Goal: Task Accomplishment & Management: Manage account settings

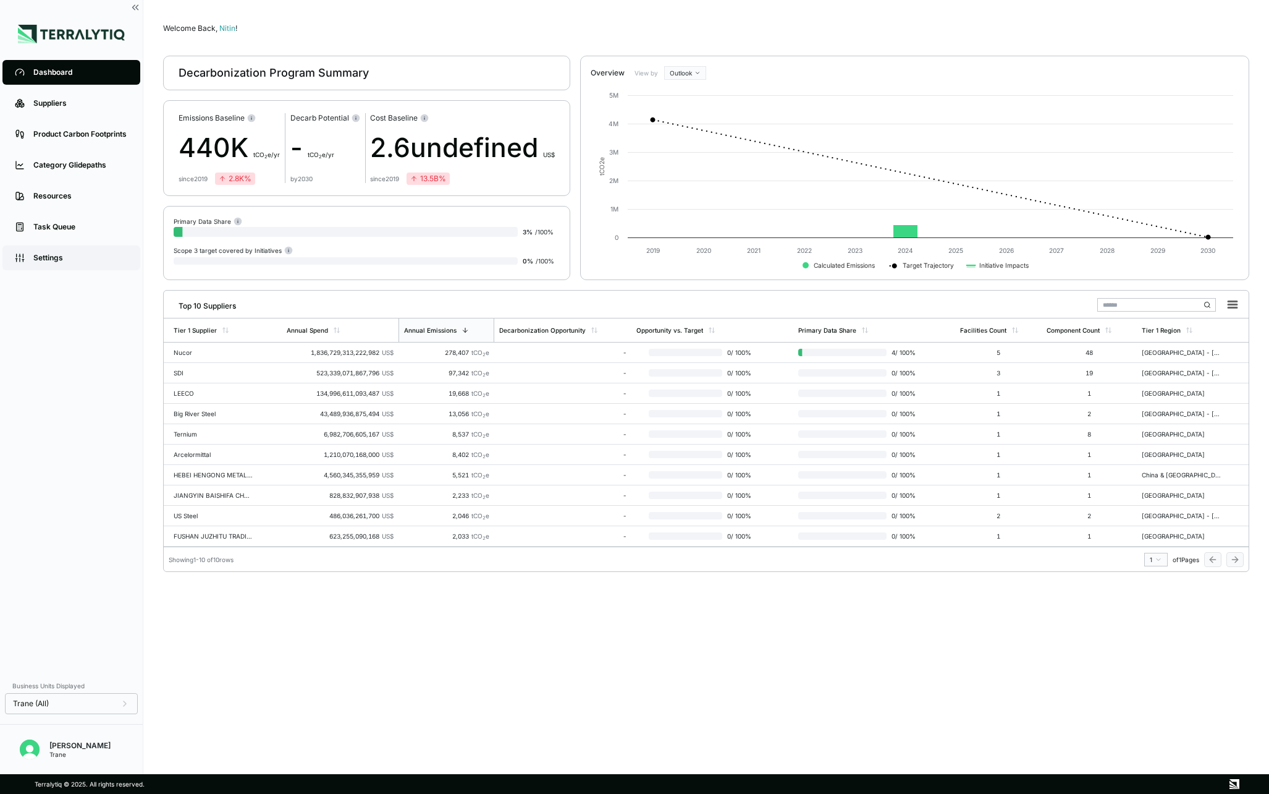
click at [59, 248] on link "Settings" at bounding box center [71, 257] width 138 height 25
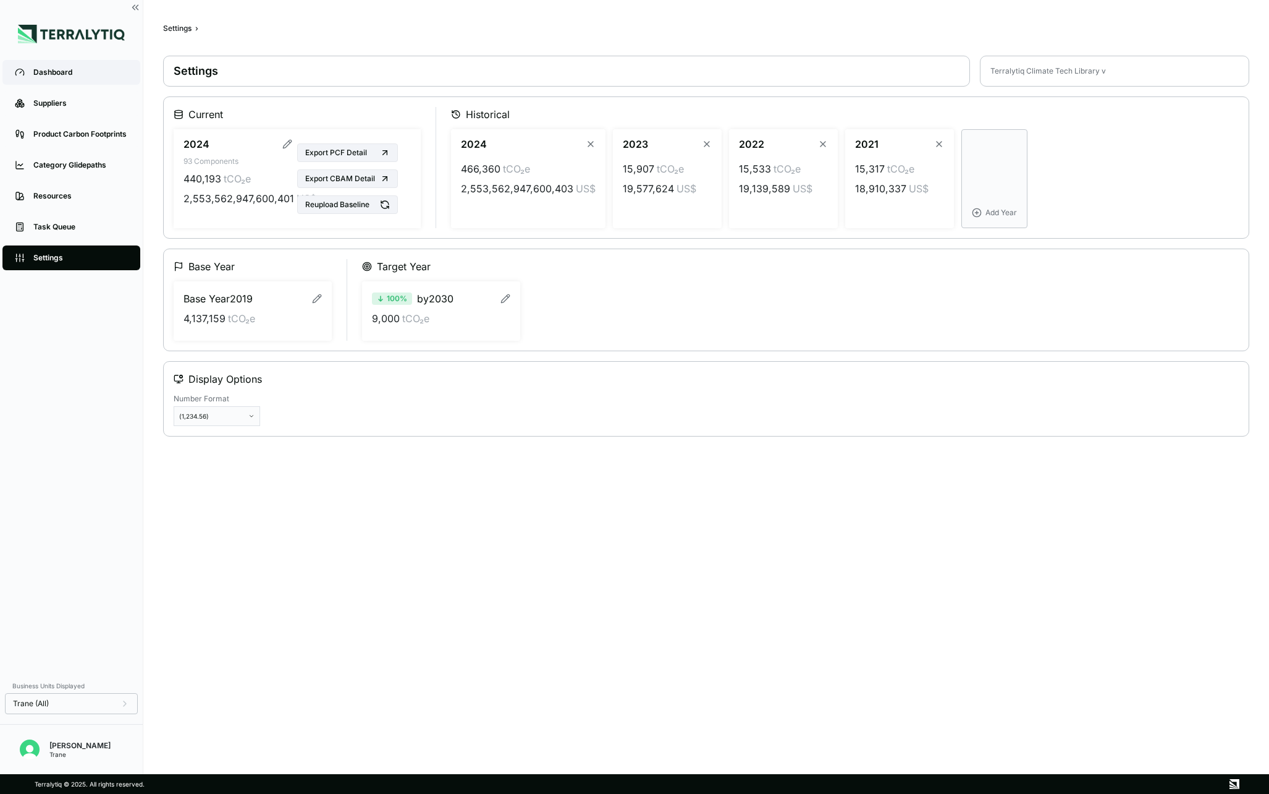
click at [53, 74] on div "Dashboard" at bounding box center [80, 72] width 95 height 10
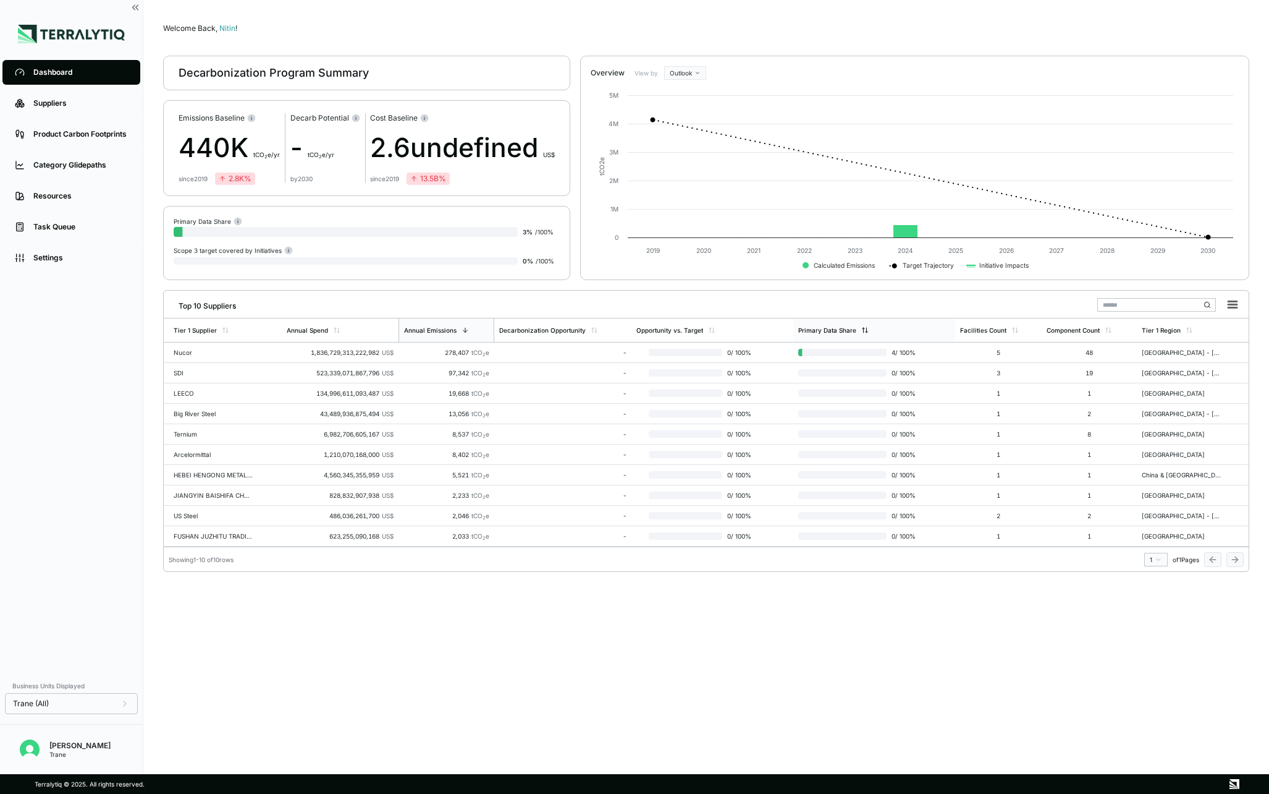
click at [853, 329] on div "Primary Data Share" at bounding box center [828, 329] width 58 height 7
click at [537, 351] on div "-" at bounding box center [562, 352] width 127 height 7
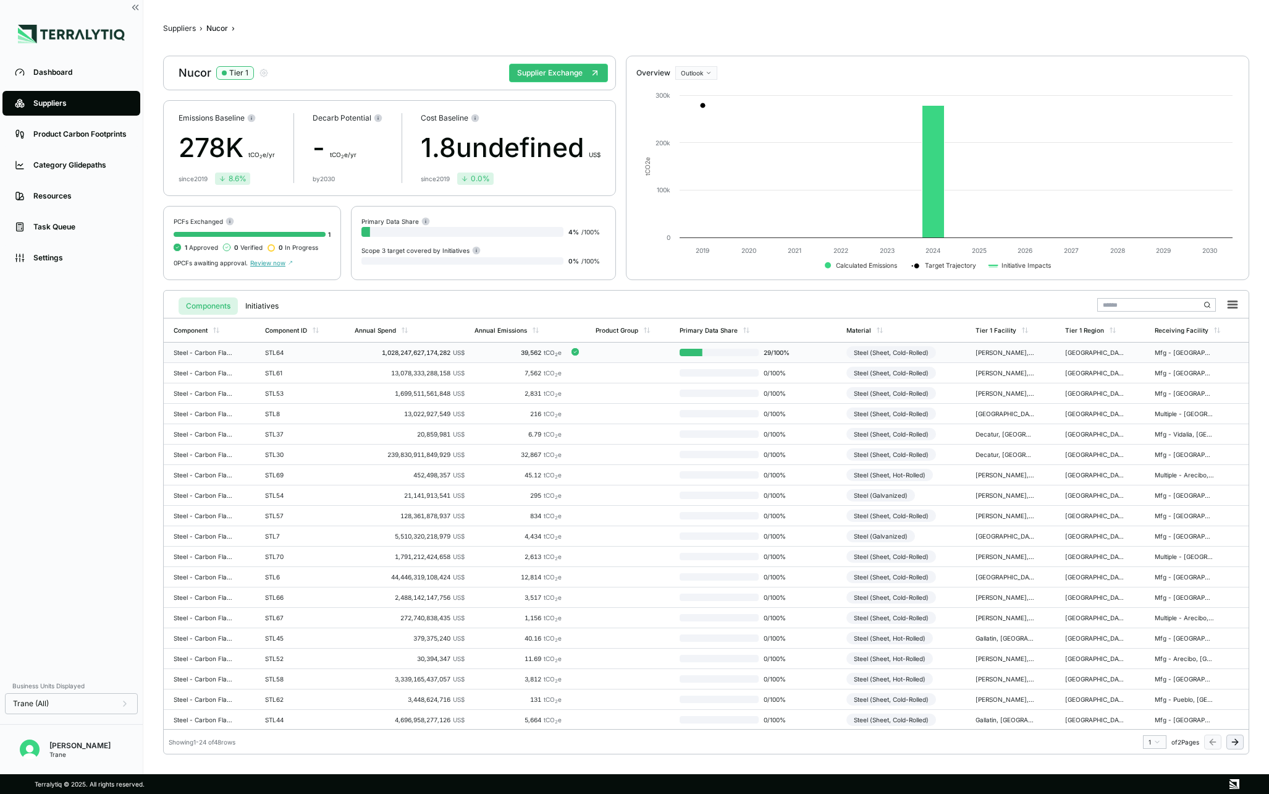
click at [368, 349] on div "1,028,247,627,174,282 US$" at bounding box center [410, 352] width 111 height 7
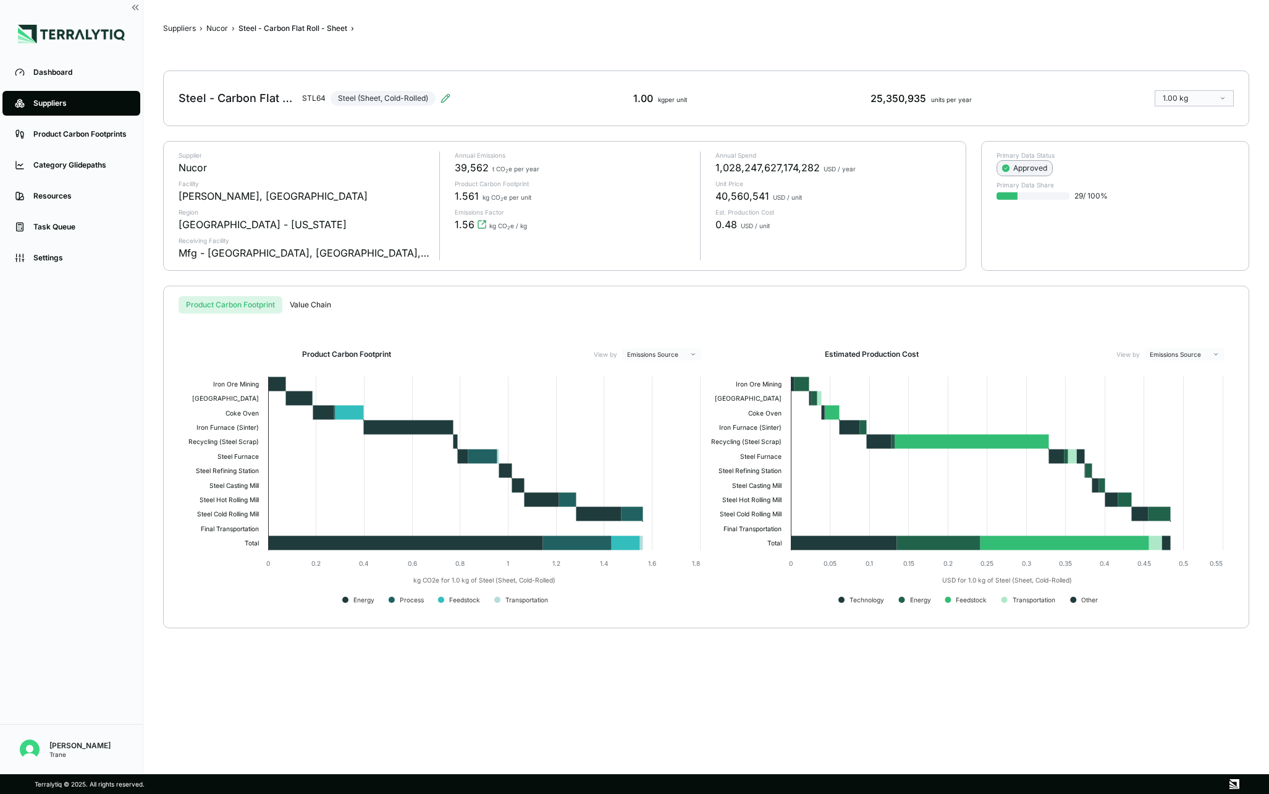
click at [1006, 167] on icon at bounding box center [1006, 168] width 2 height 2
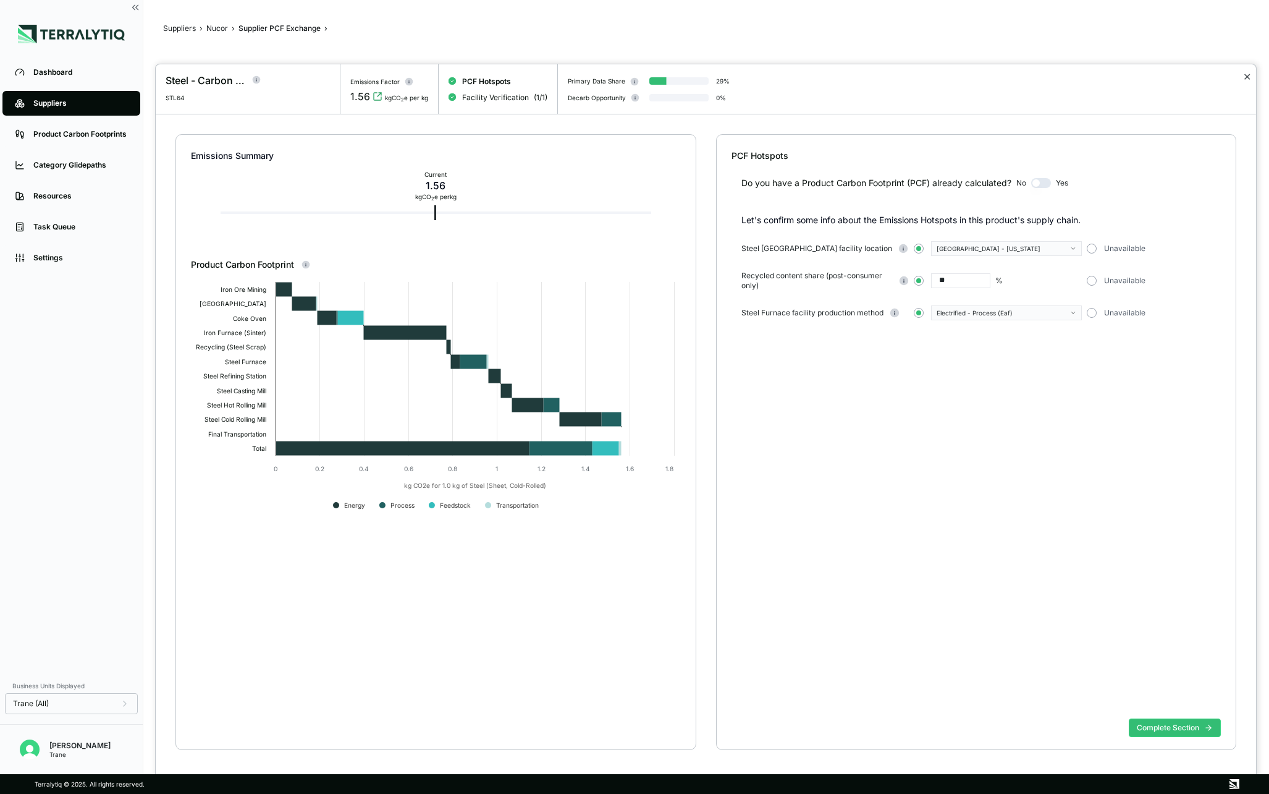
click at [1250, 76] on button "✕" at bounding box center [1247, 76] width 8 height 15
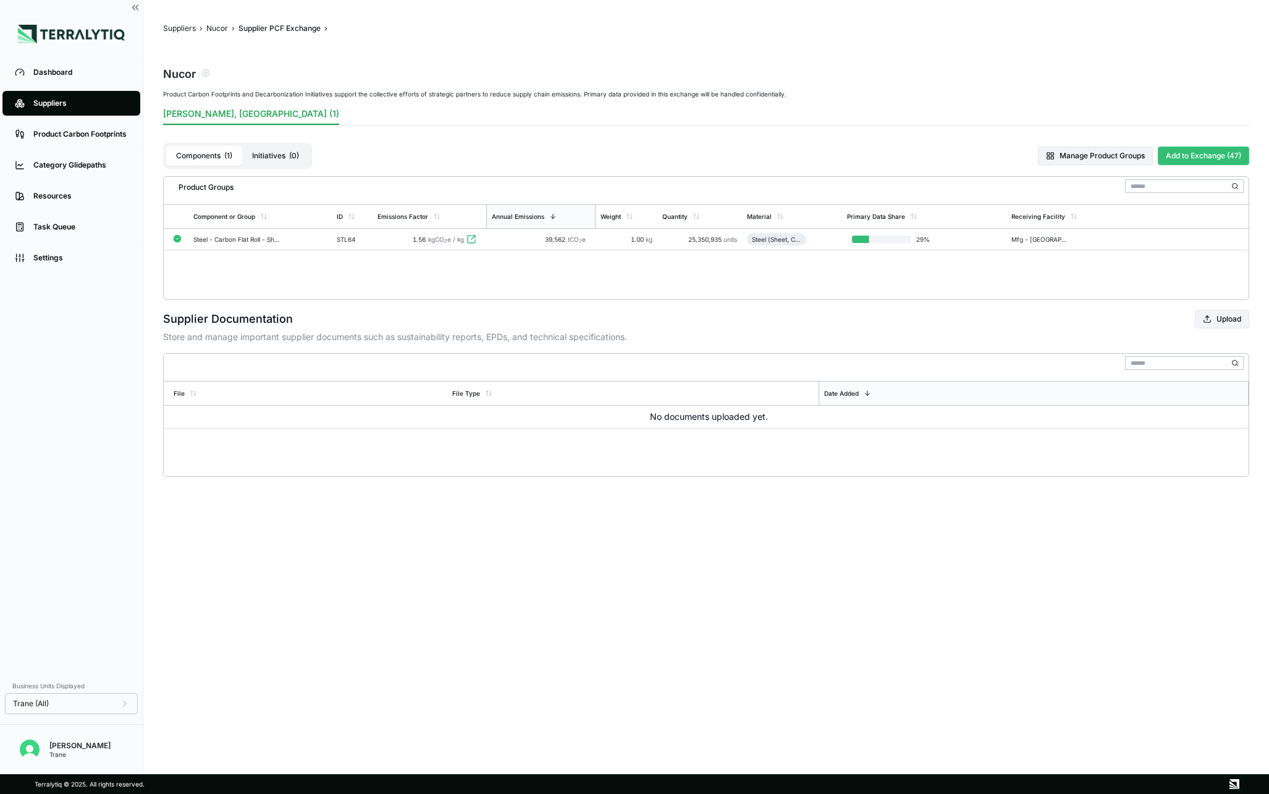
click at [1202, 153] on button "Add to Exchange (47)" at bounding box center [1203, 155] width 91 height 19
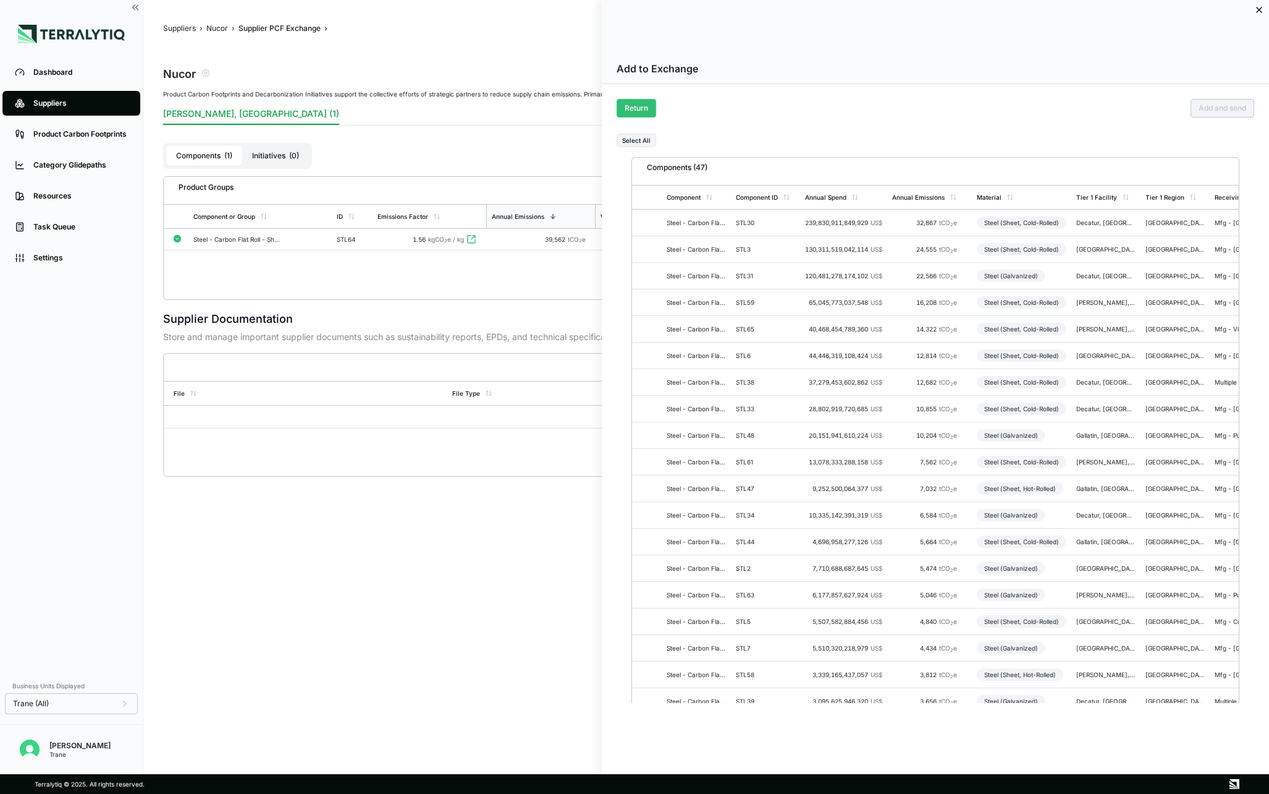
click at [646, 111] on button "Return" at bounding box center [637, 108] width 40 height 19
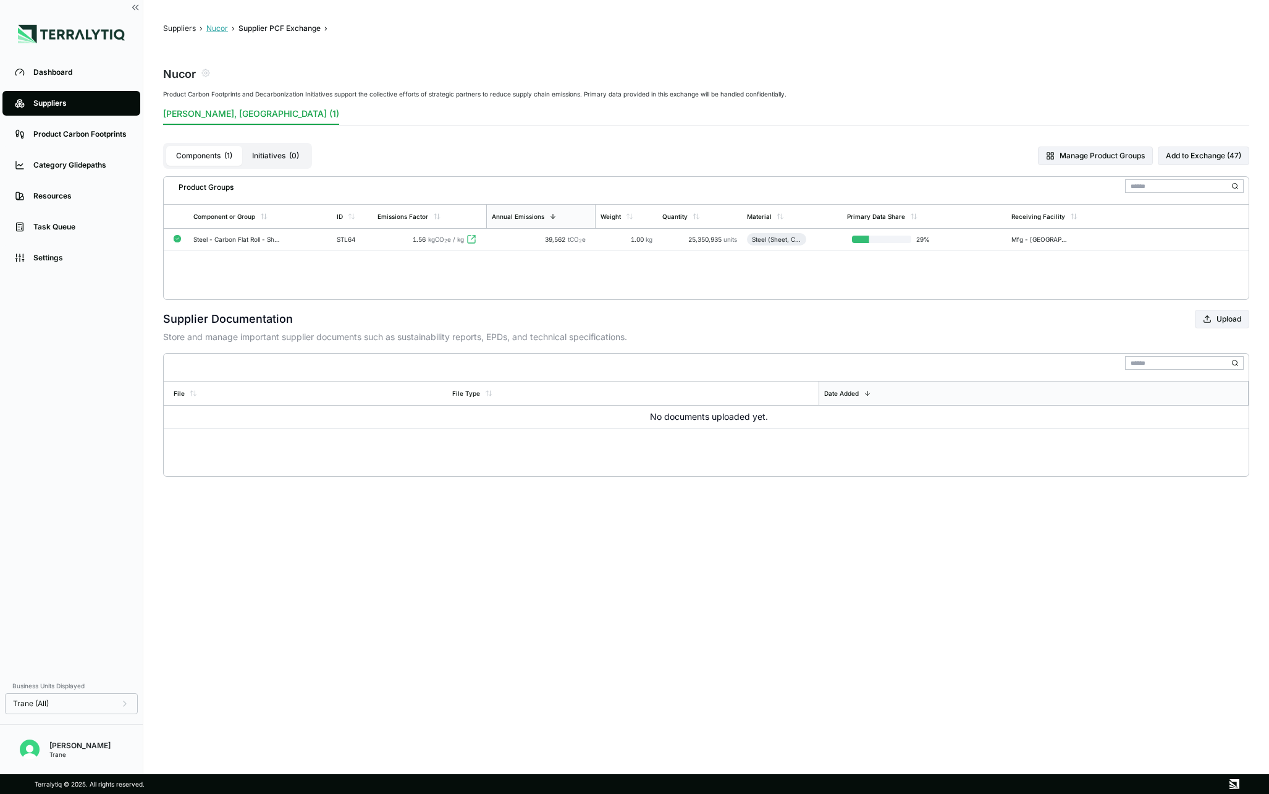
click at [217, 32] on button "Nucor" at bounding box center [217, 28] width 22 height 10
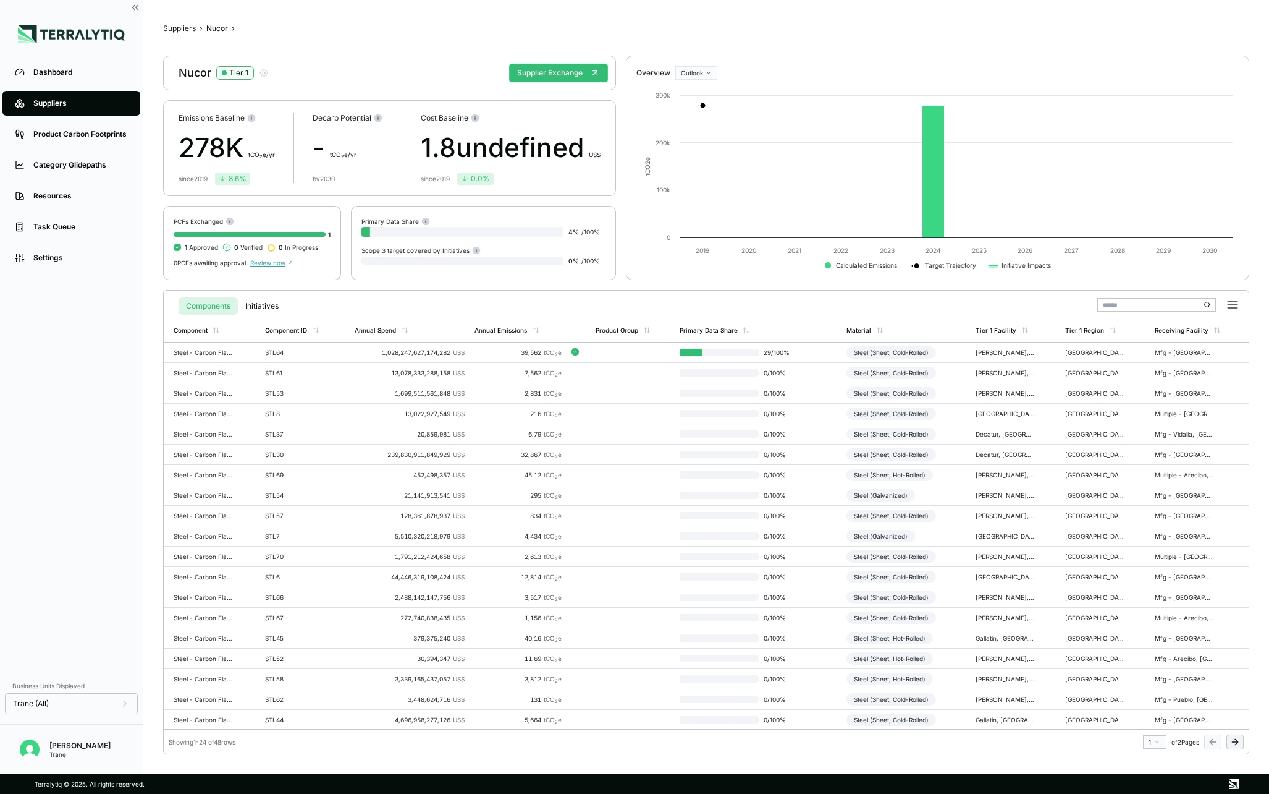
click at [61, 102] on div "Suppliers" at bounding box center [80, 103] width 95 height 10
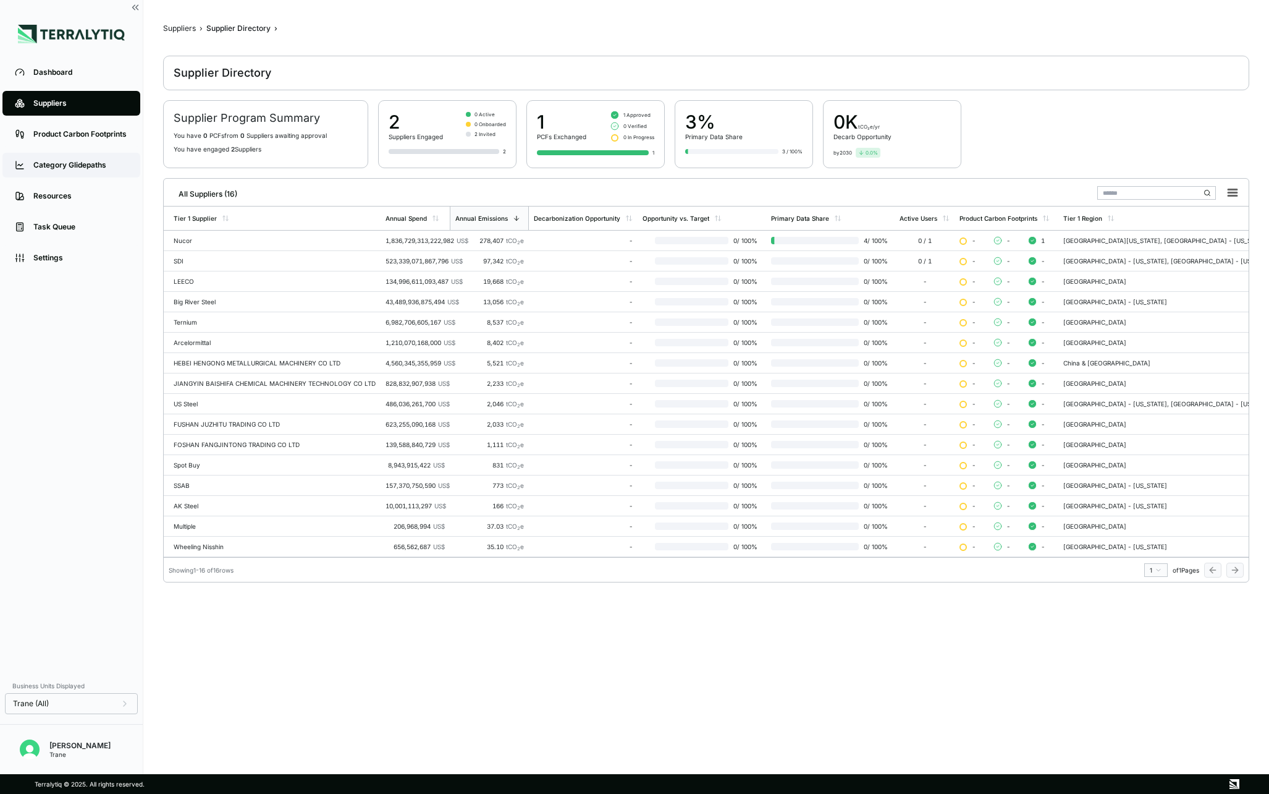
click at [82, 169] on div "Category Glidepaths" at bounding box center [80, 165] width 95 height 10
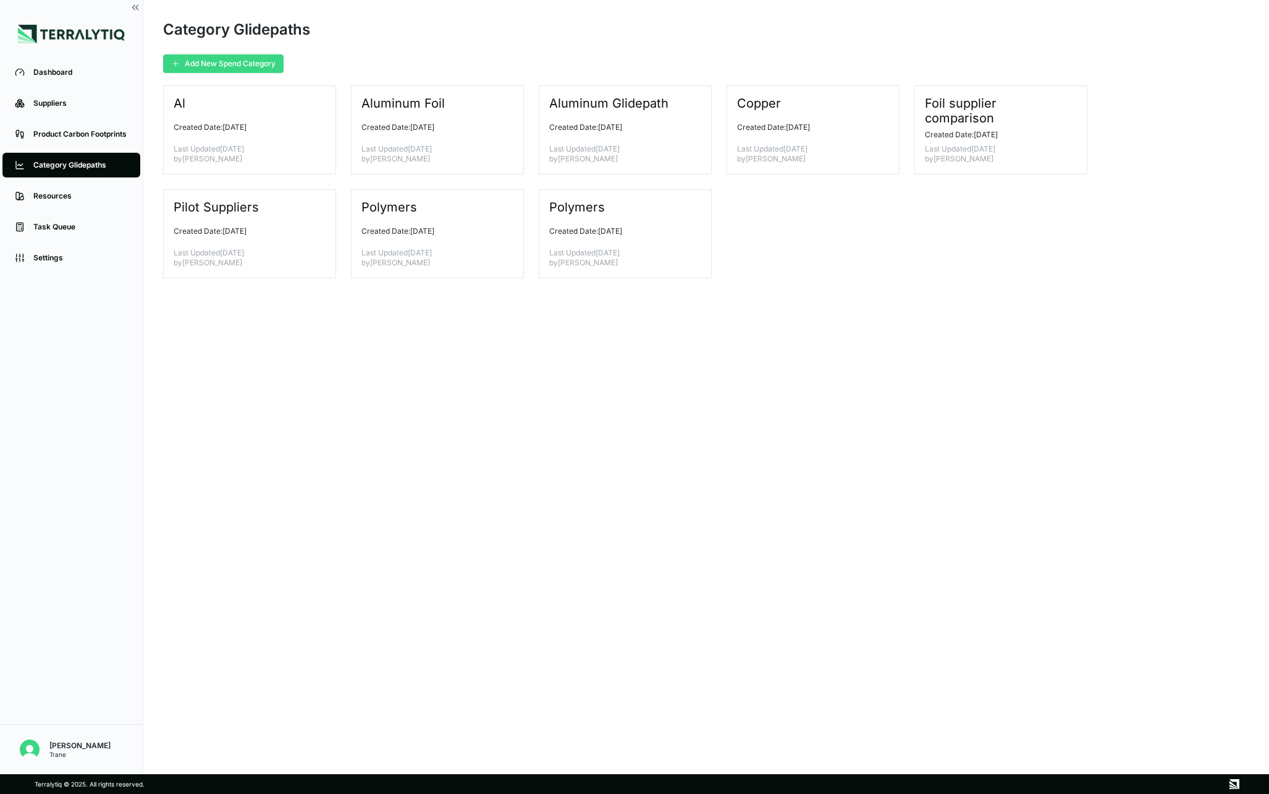
click at [231, 68] on button "Add New Spend Category" at bounding box center [223, 63] width 121 height 19
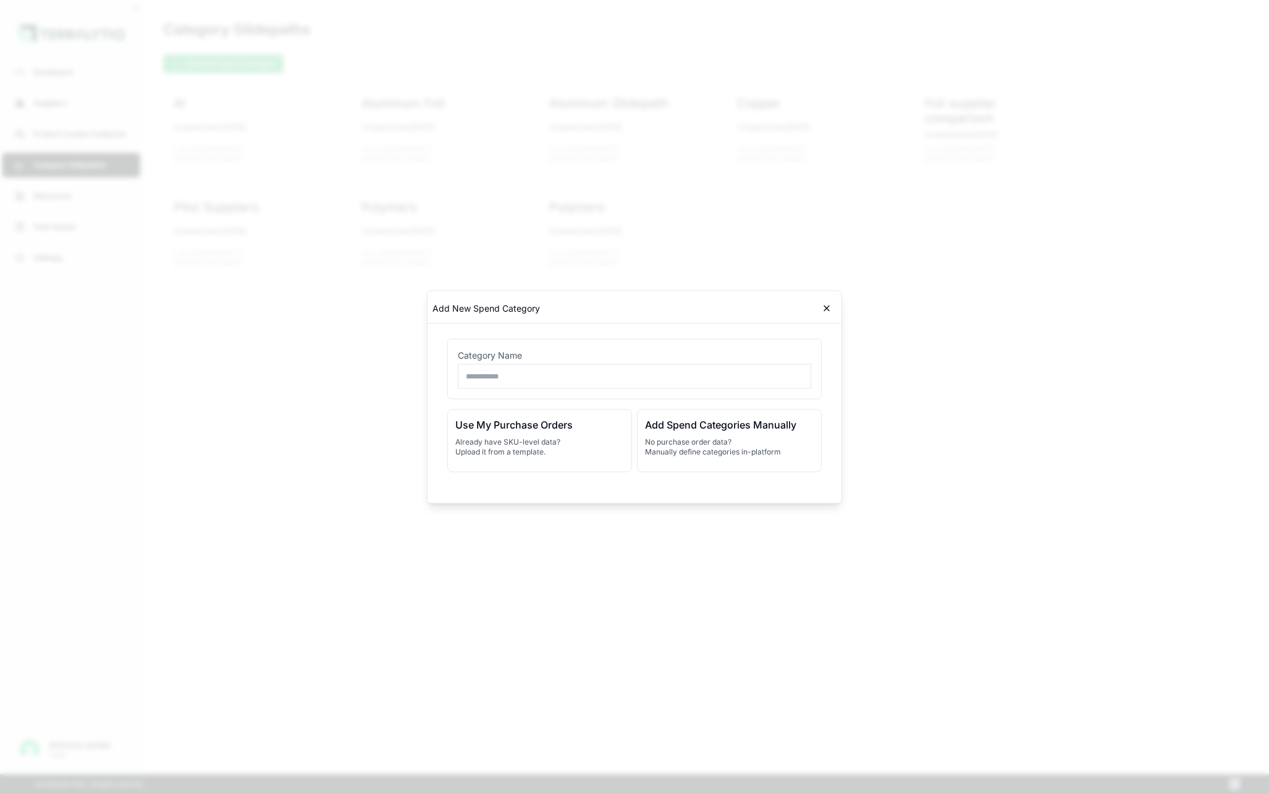
click at [497, 372] on input "text" at bounding box center [635, 376] width 354 height 25
type input "*****"
click at [666, 417] on h3 "Add Spend Categories Manually" at bounding box center [729, 424] width 169 height 15
click at [787, 446] on p "No purchase order data? Manually define categories in-platform" at bounding box center [729, 447] width 169 height 20
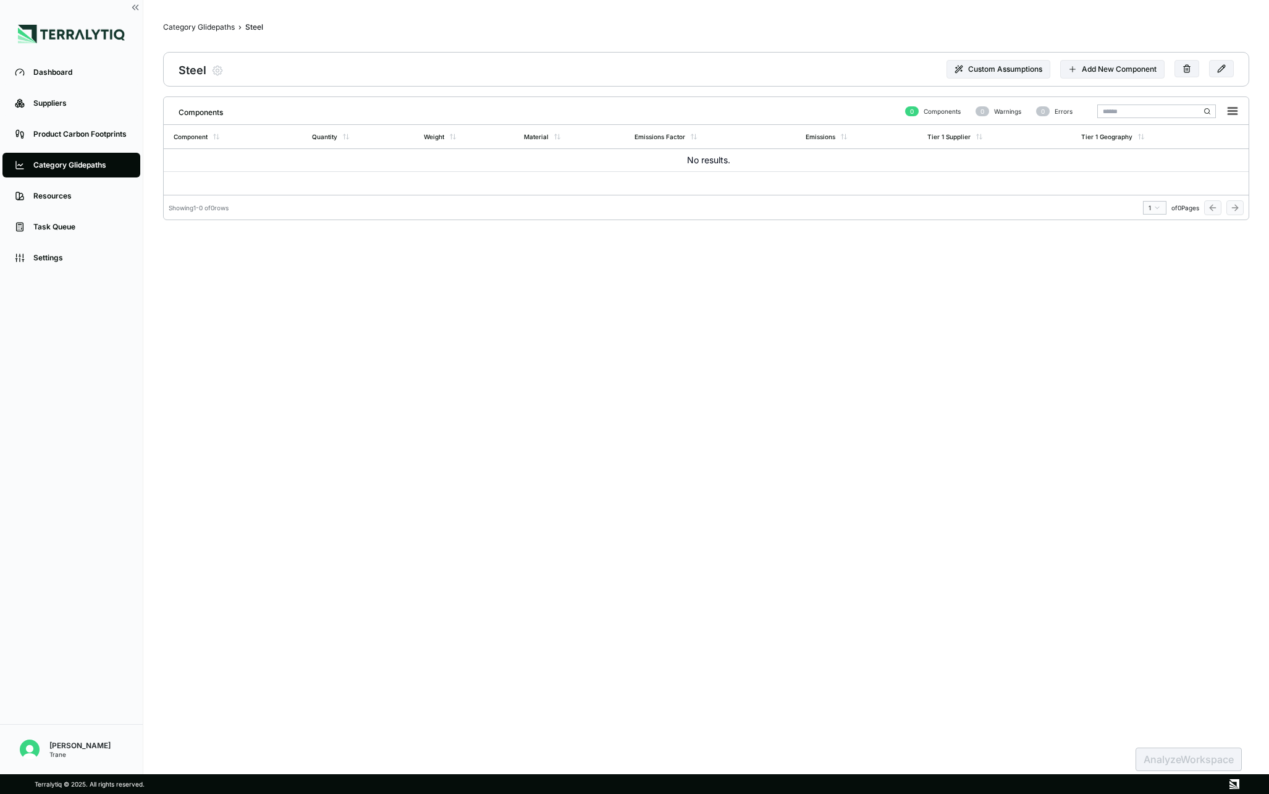
click at [93, 162] on div "Category Glidepaths" at bounding box center [80, 165] width 95 height 10
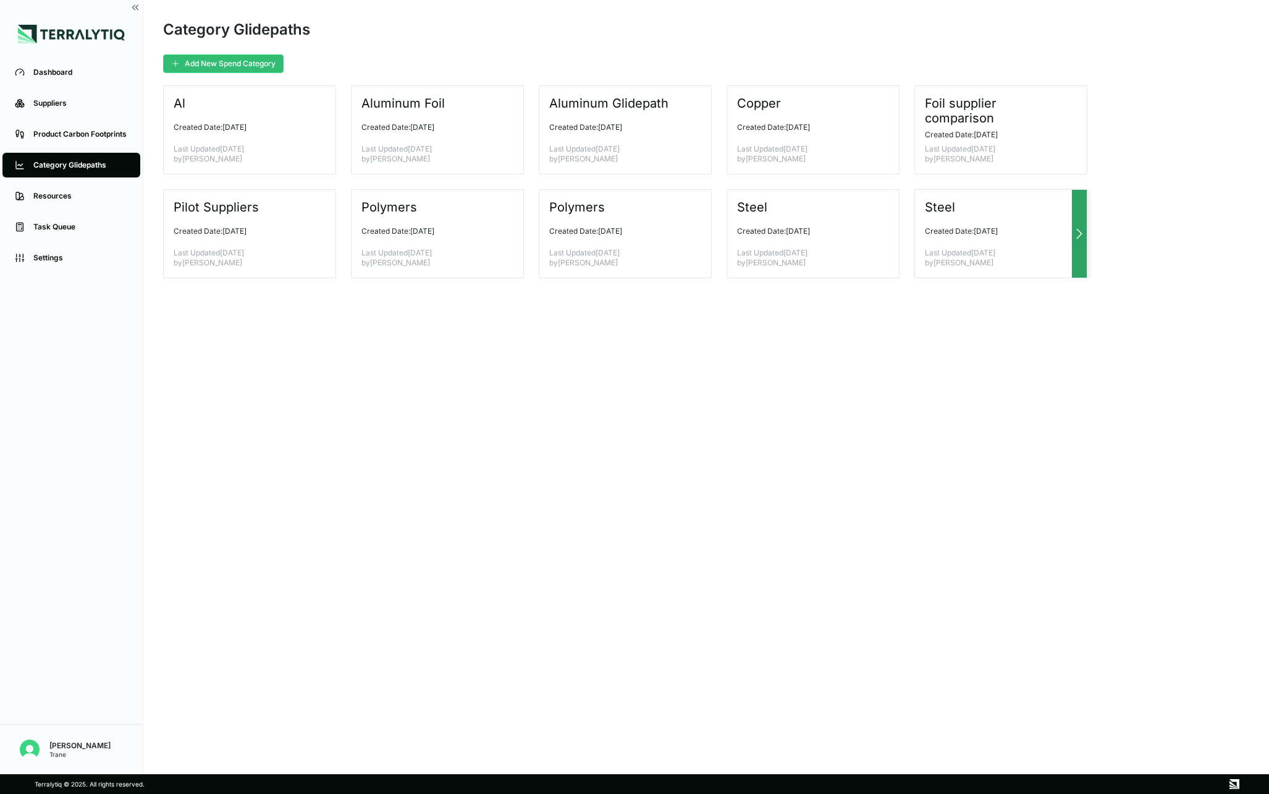
click at [1000, 230] on p "Created Date: [DATE]" at bounding box center [996, 231] width 142 height 10
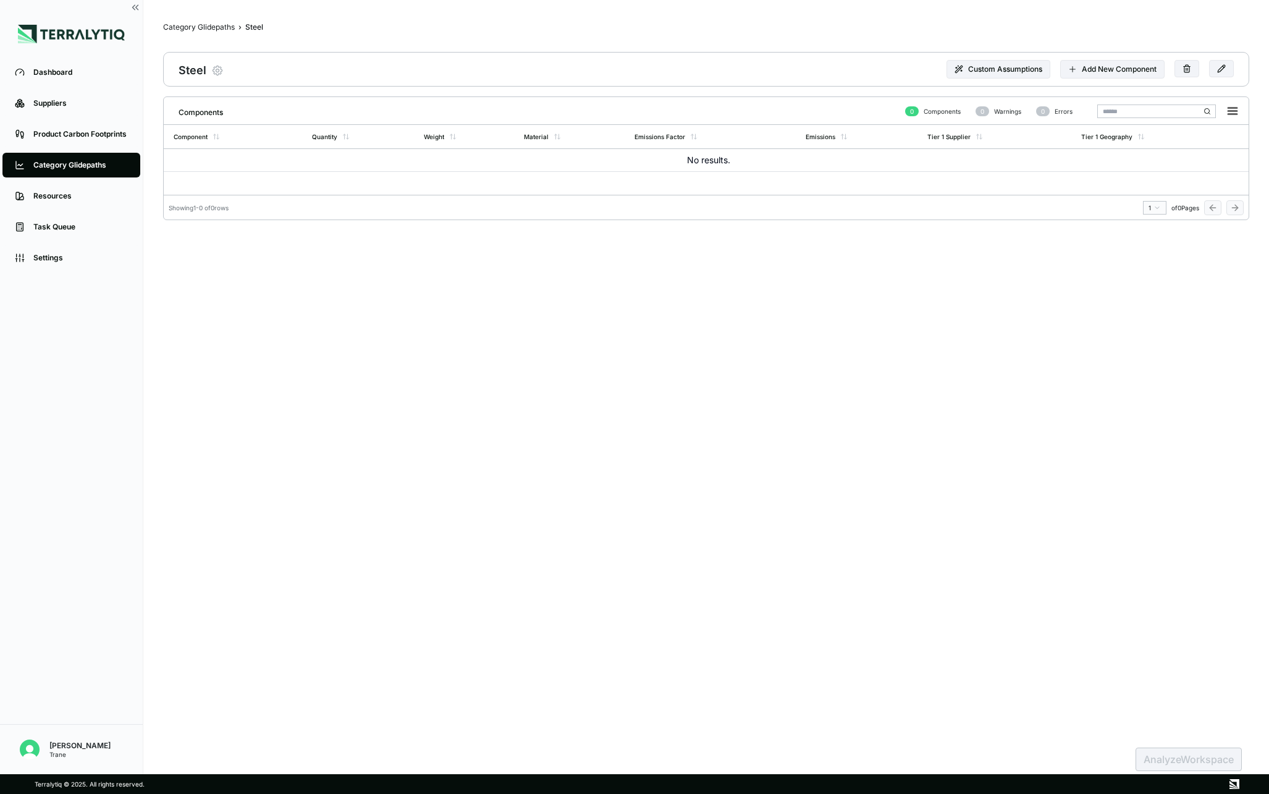
click at [218, 68] on icon "button" at bounding box center [217, 70] width 12 height 12
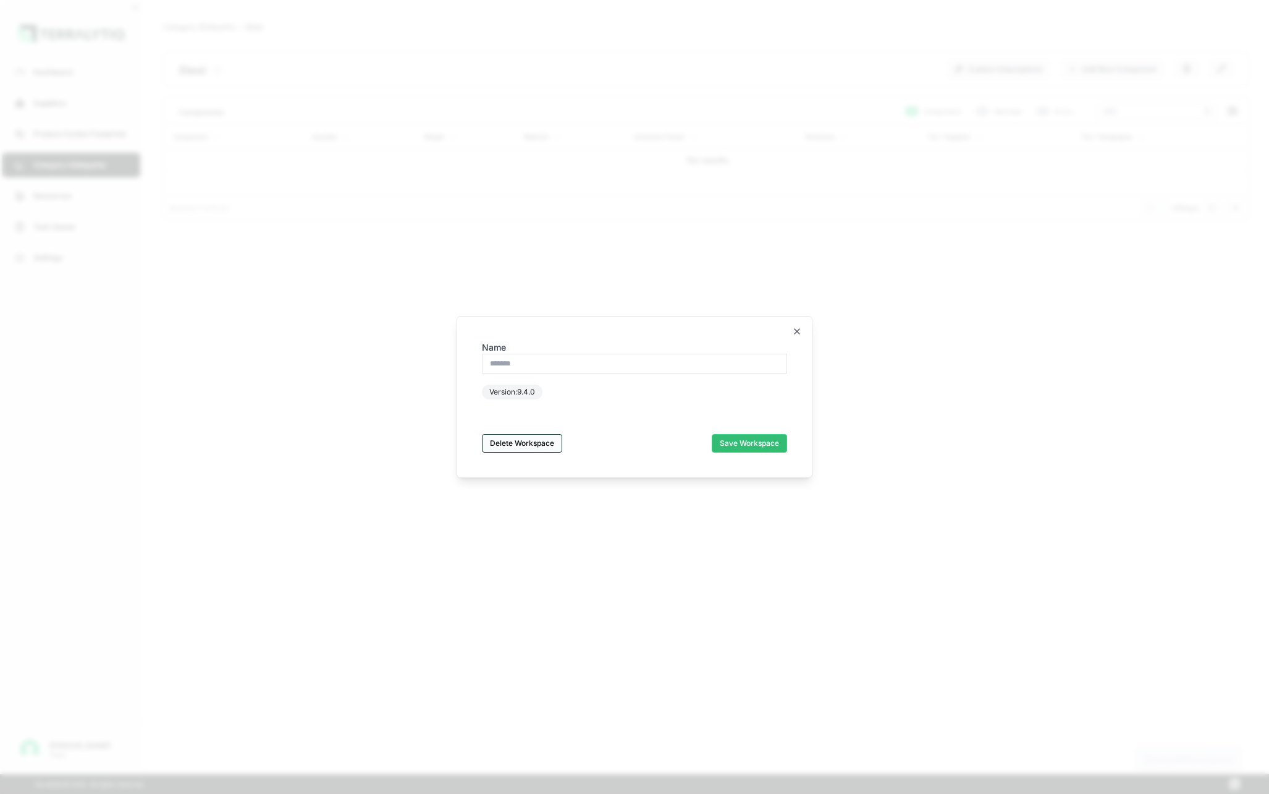
click at [528, 442] on button "Delete Workspace" at bounding box center [522, 443] width 80 height 19
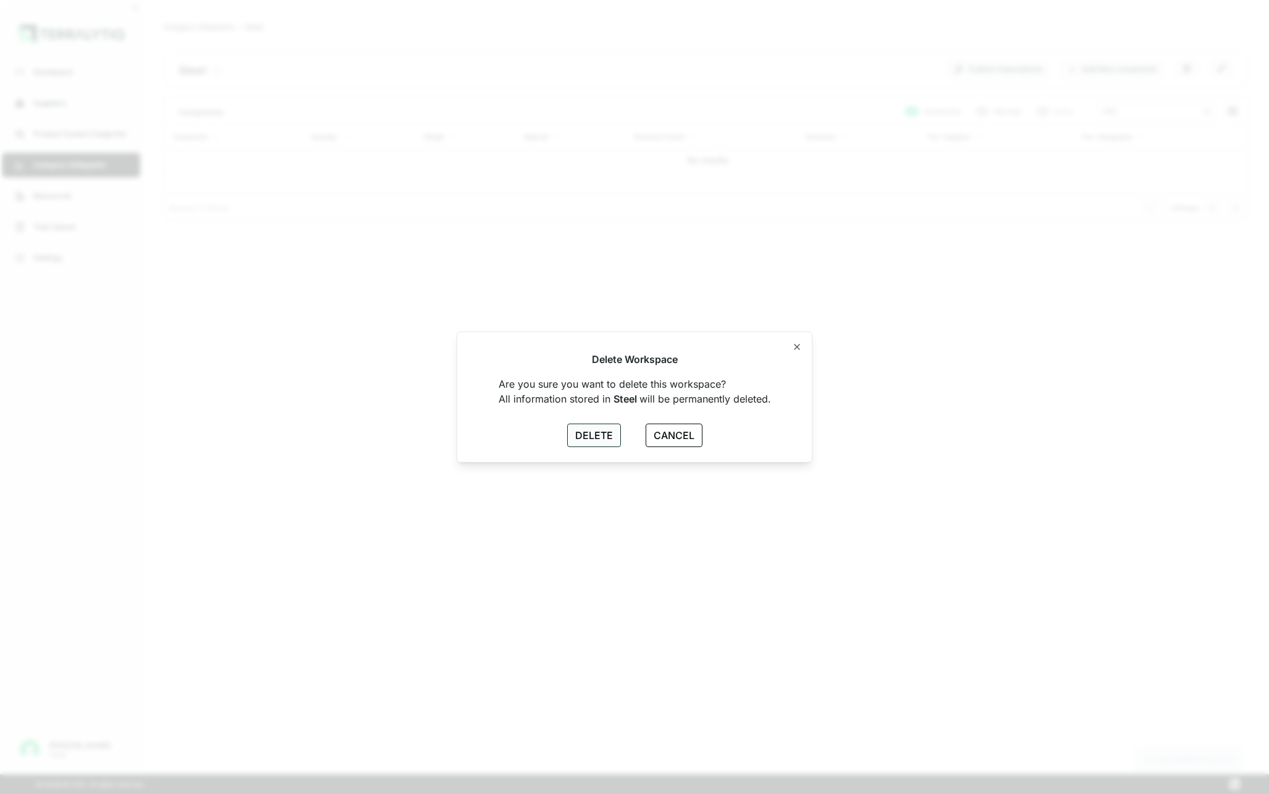
click at [599, 434] on button "DELETE" at bounding box center [594, 434] width 54 height 23
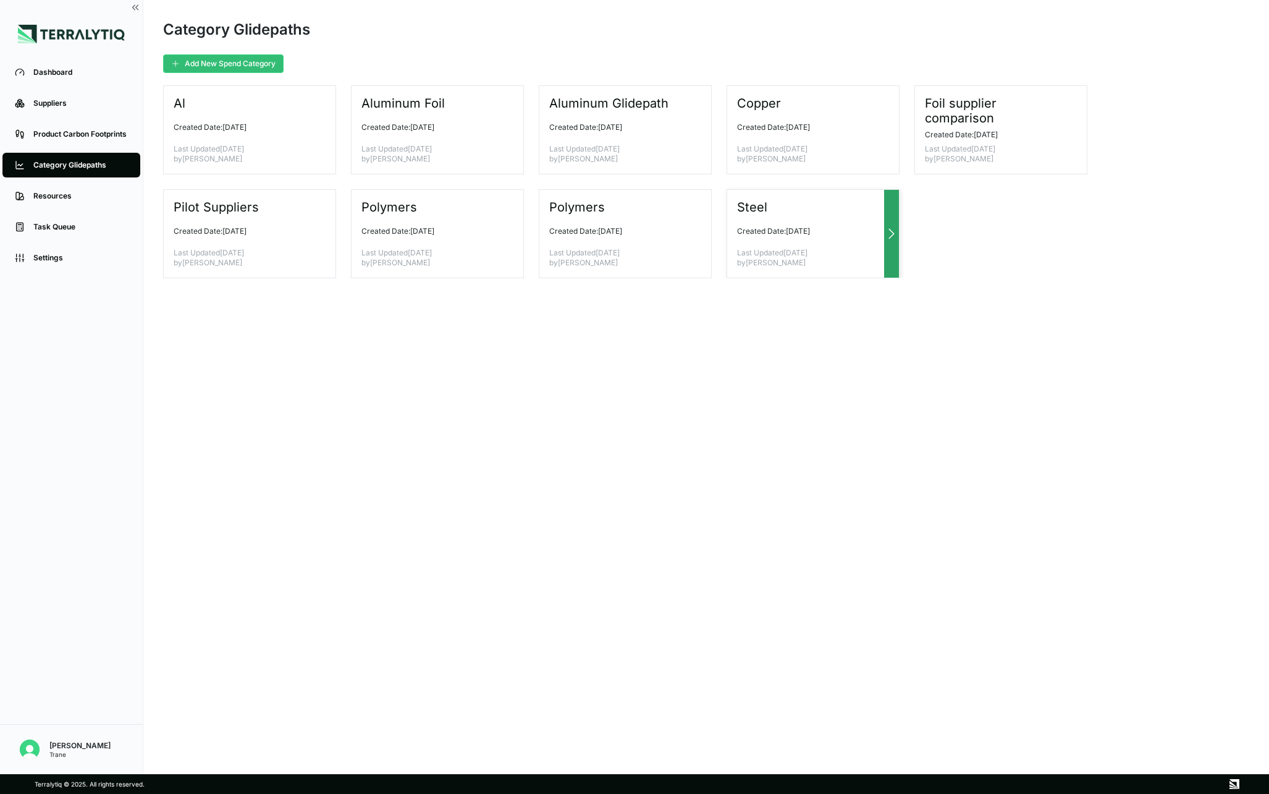
click at [794, 258] on p "Last Updated [DATE] by [PERSON_NAME]" at bounding box center [808, 258] width 142 height 20
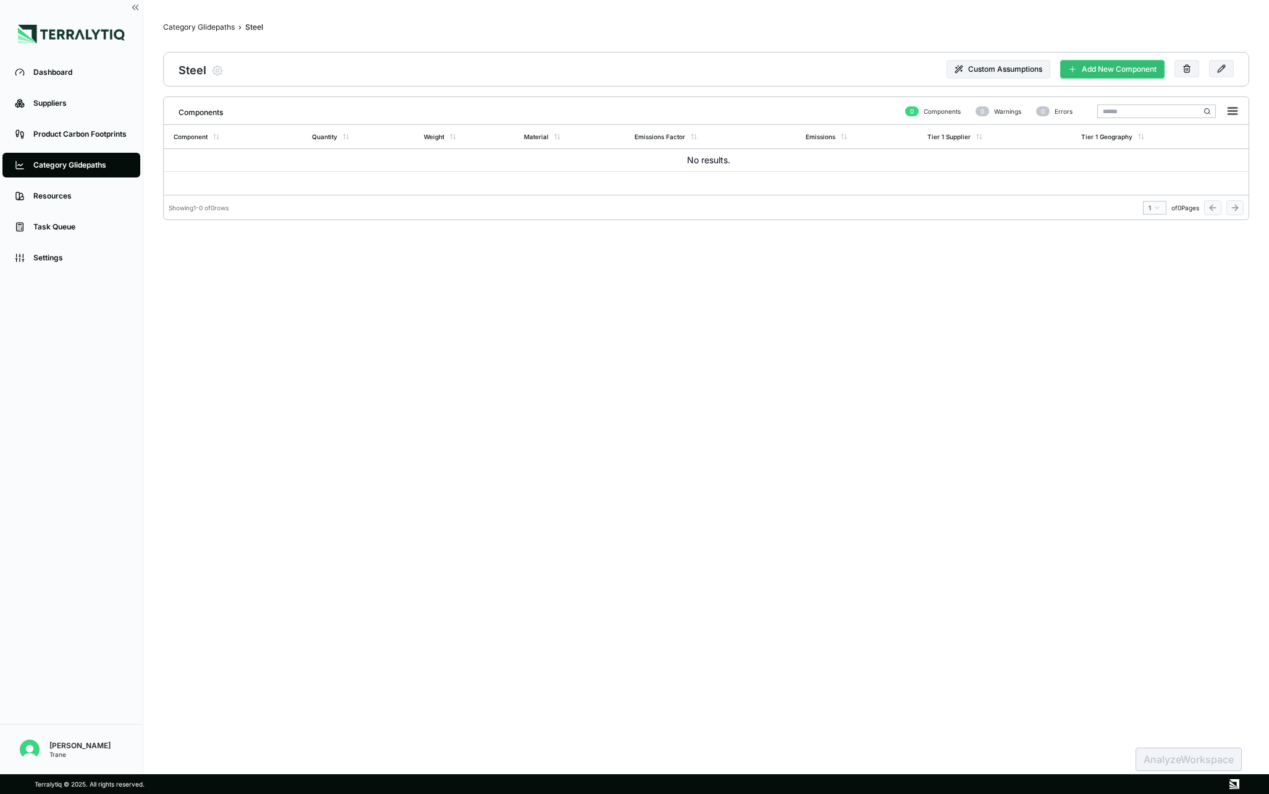
click at [1108, 70] on button "Add New Component" at bounding box center [1113, 69] width 104 height 19
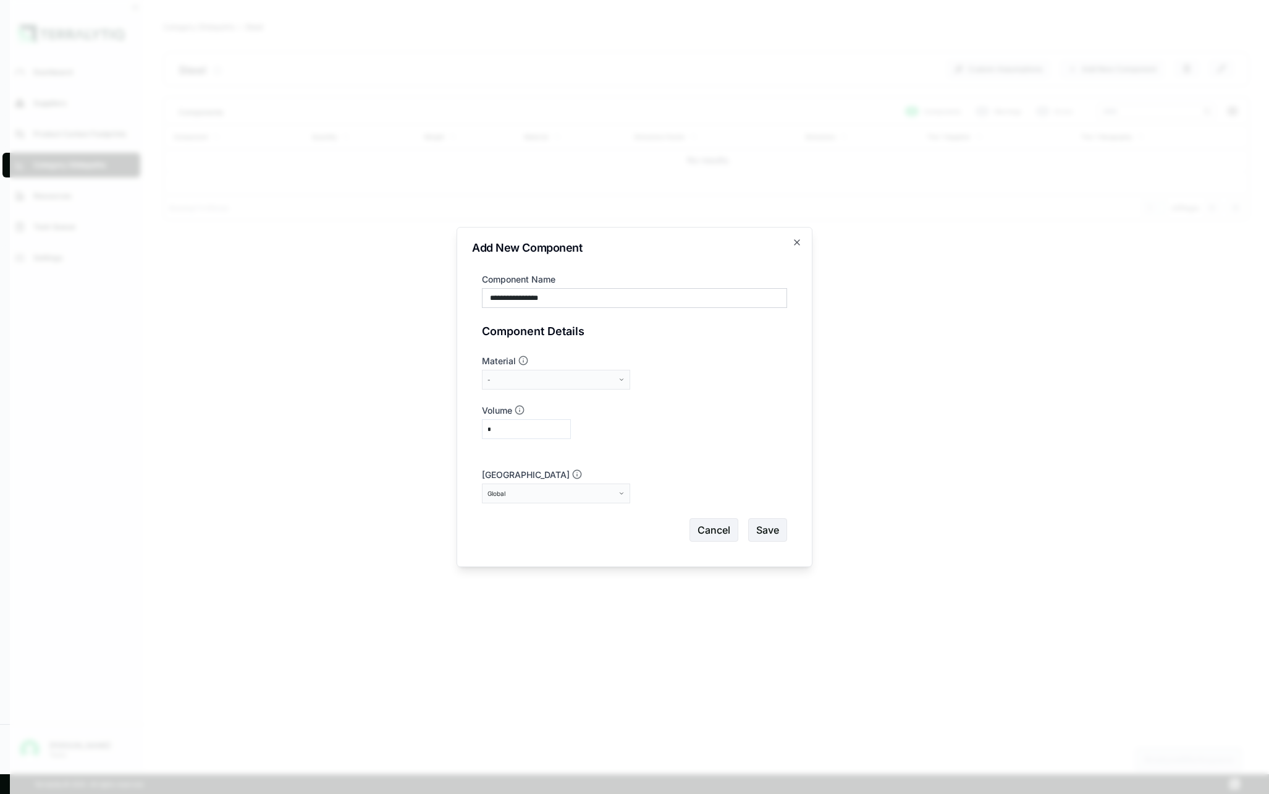
type input "**********"
click at [612, 379] on div "-" at bounding box center [552, 379] width 129 height 7
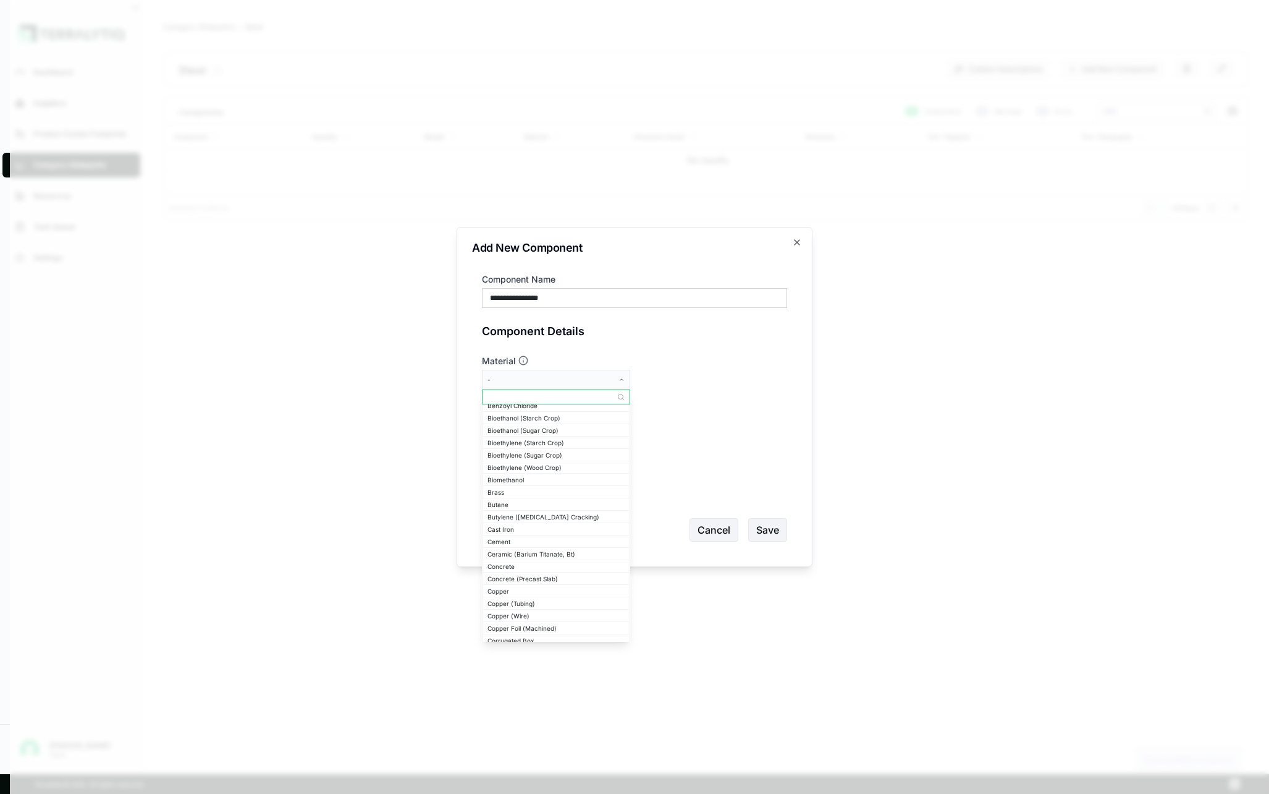
scroll to position [281, 0]
click at [679, 441] on form "**********" at bounding box center [634, 407] width 305 height 268
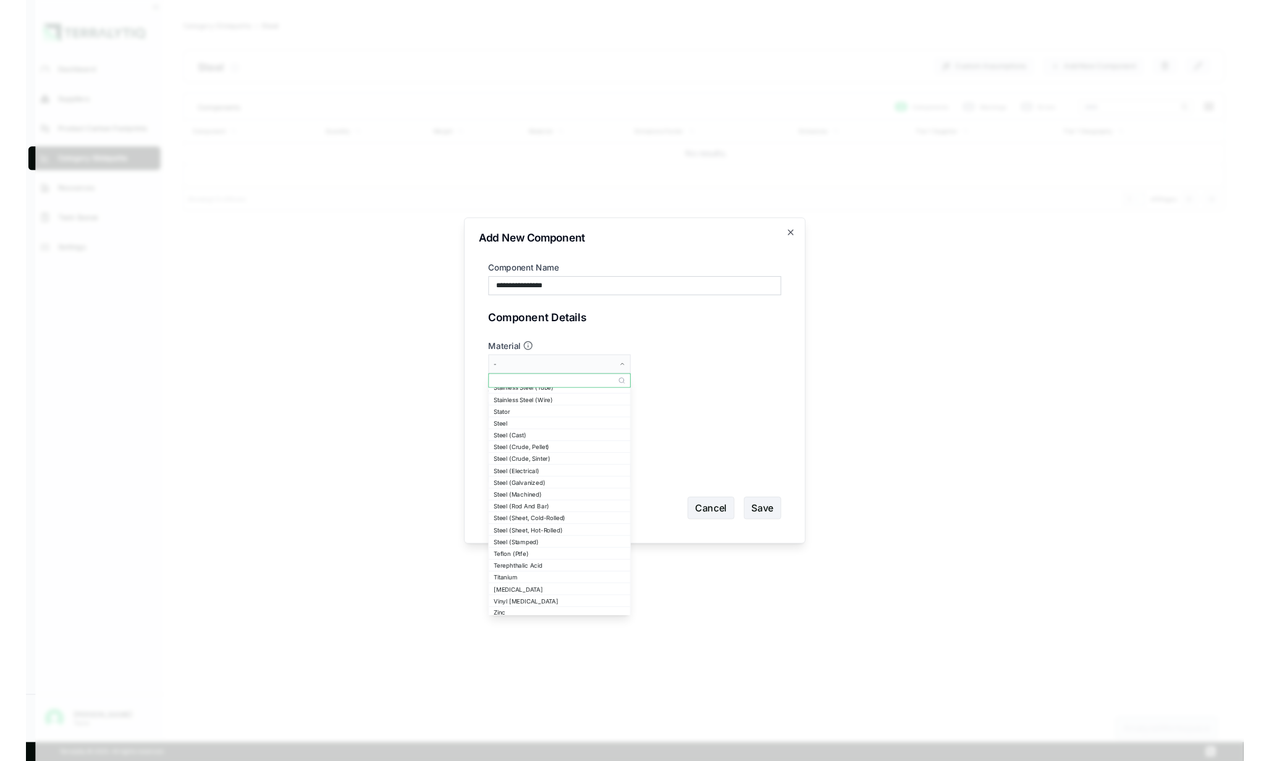
scroll to position [2025, 0]
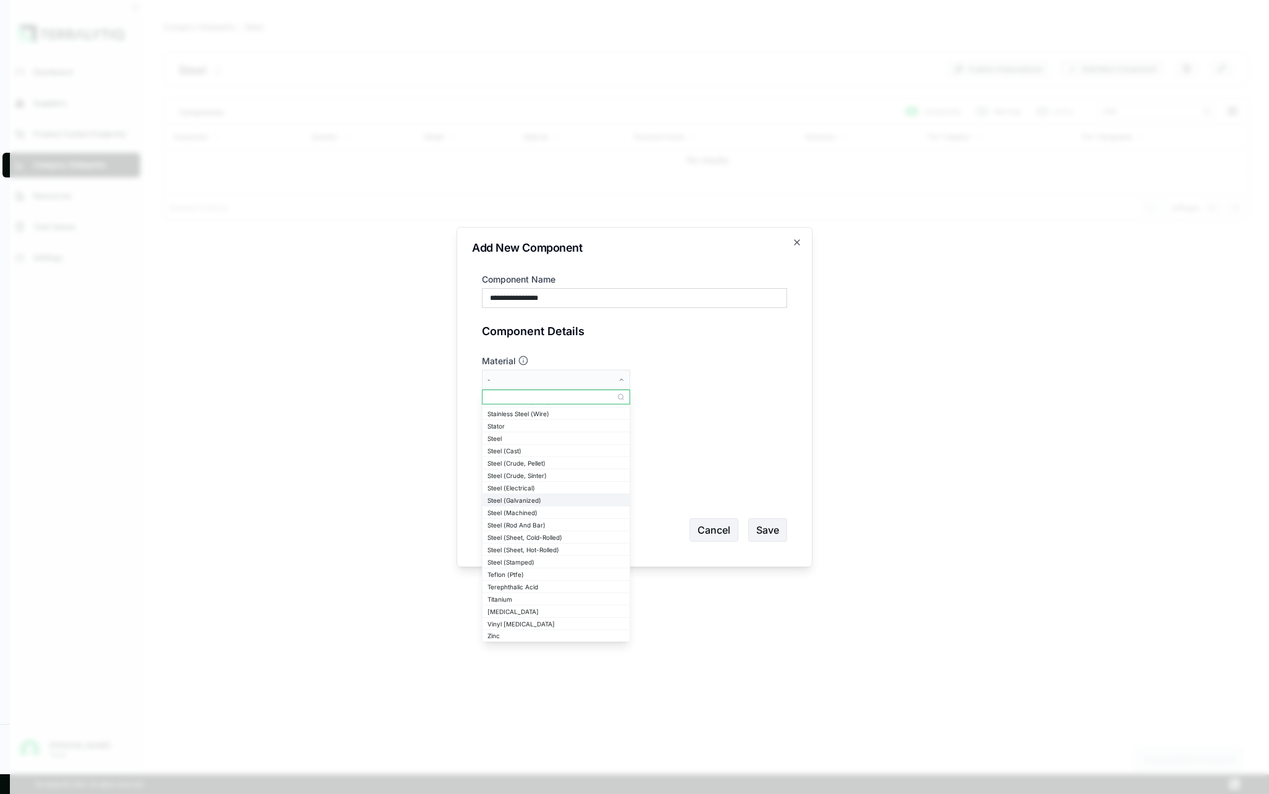
click at [543, 500] on div "Steel (Galvanized)" at bounding box center [556, 499] width 137 height 7
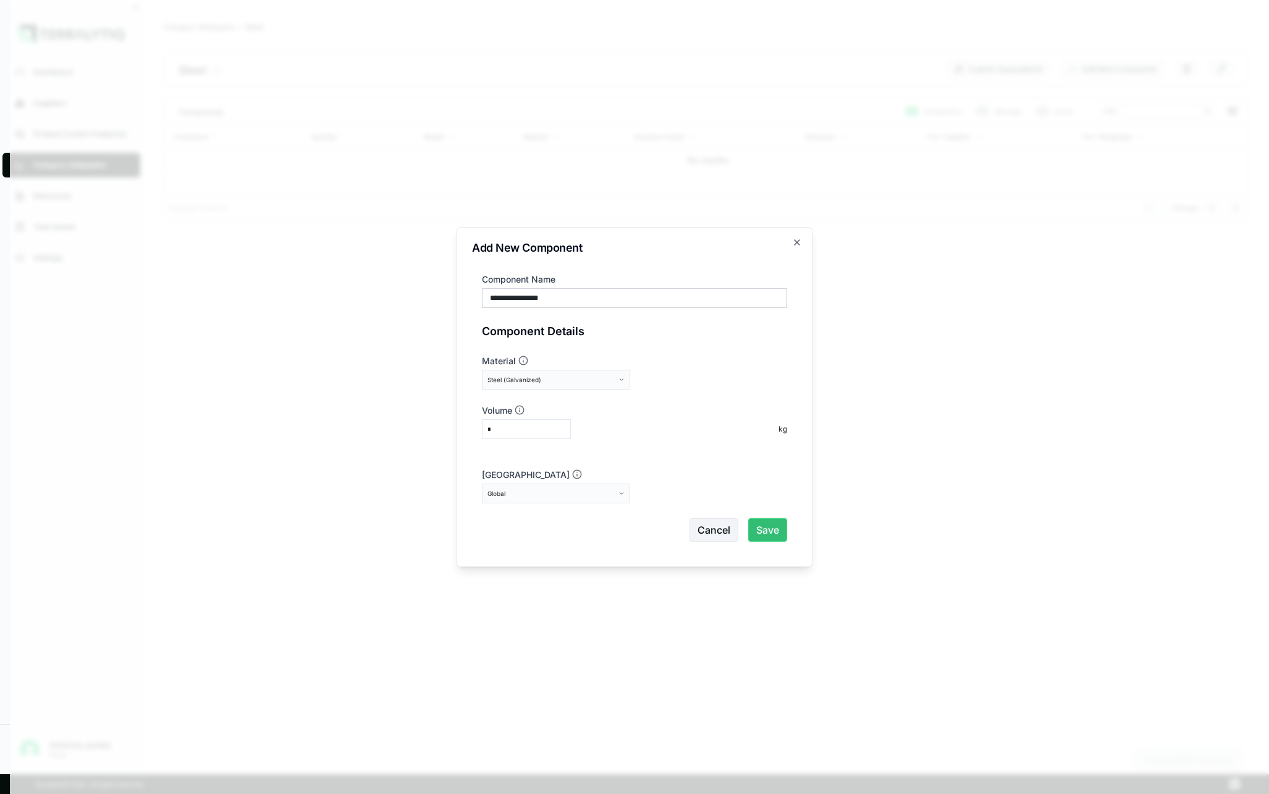
click at [771, 530] on button "Save" at bounding box center [767, 529] width 39 height 23
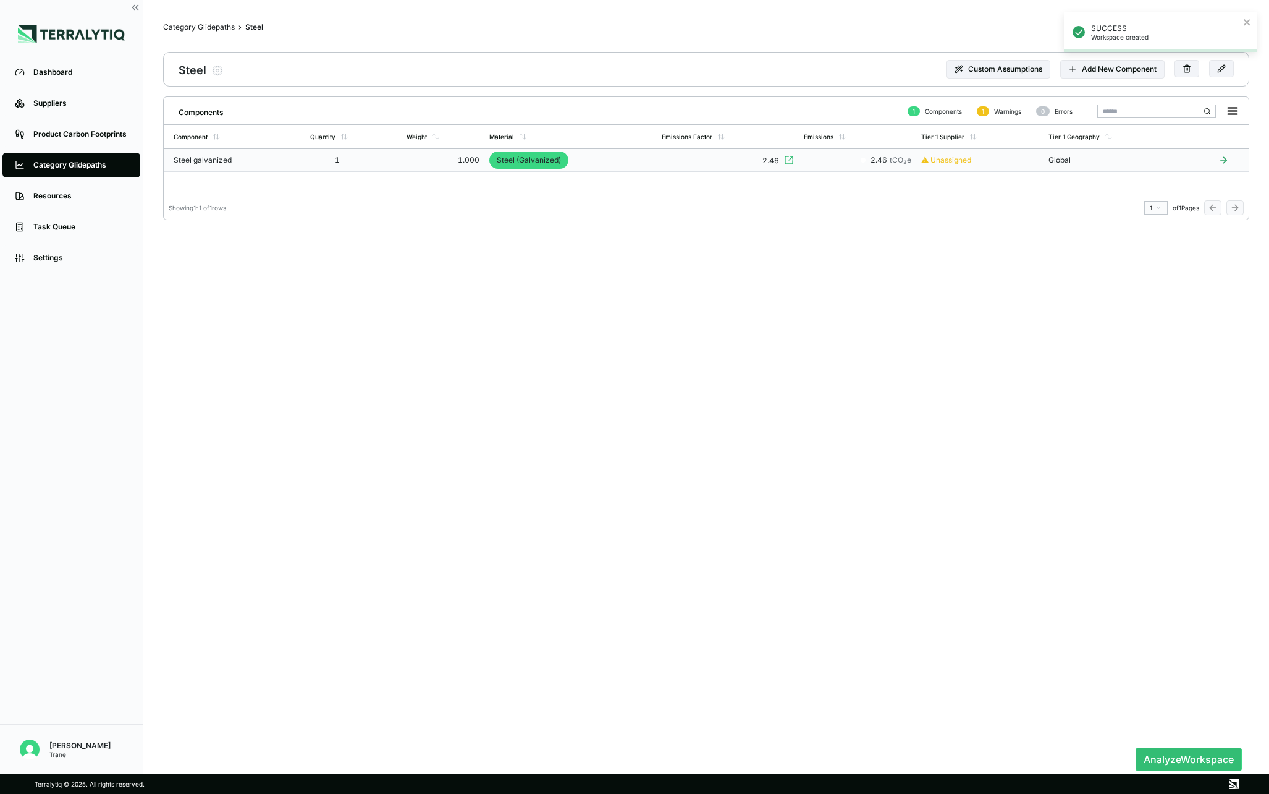
click at [423, 162] on div "1.000" at bounding box center [443, 160] width 73 height 10
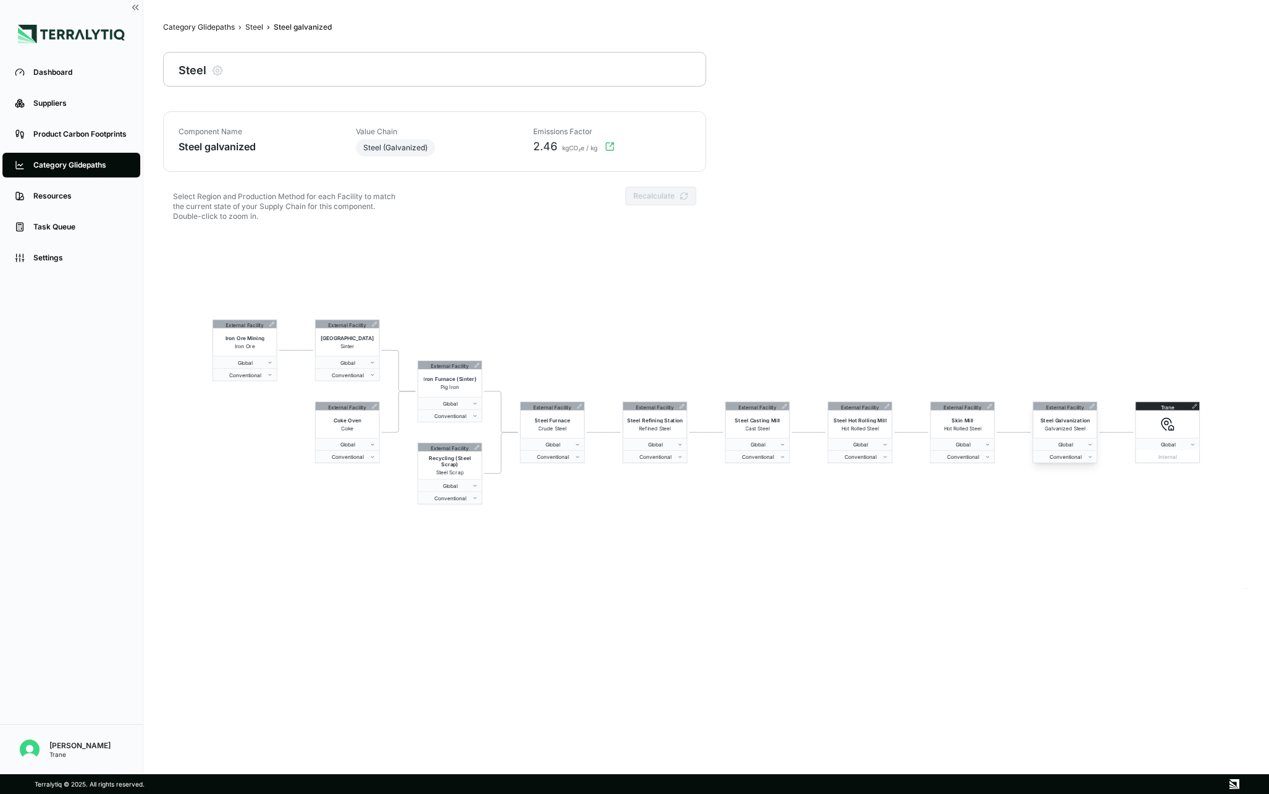
click at [1092, 404] on icon at bounding box center [1092, 406] width 5 height 5
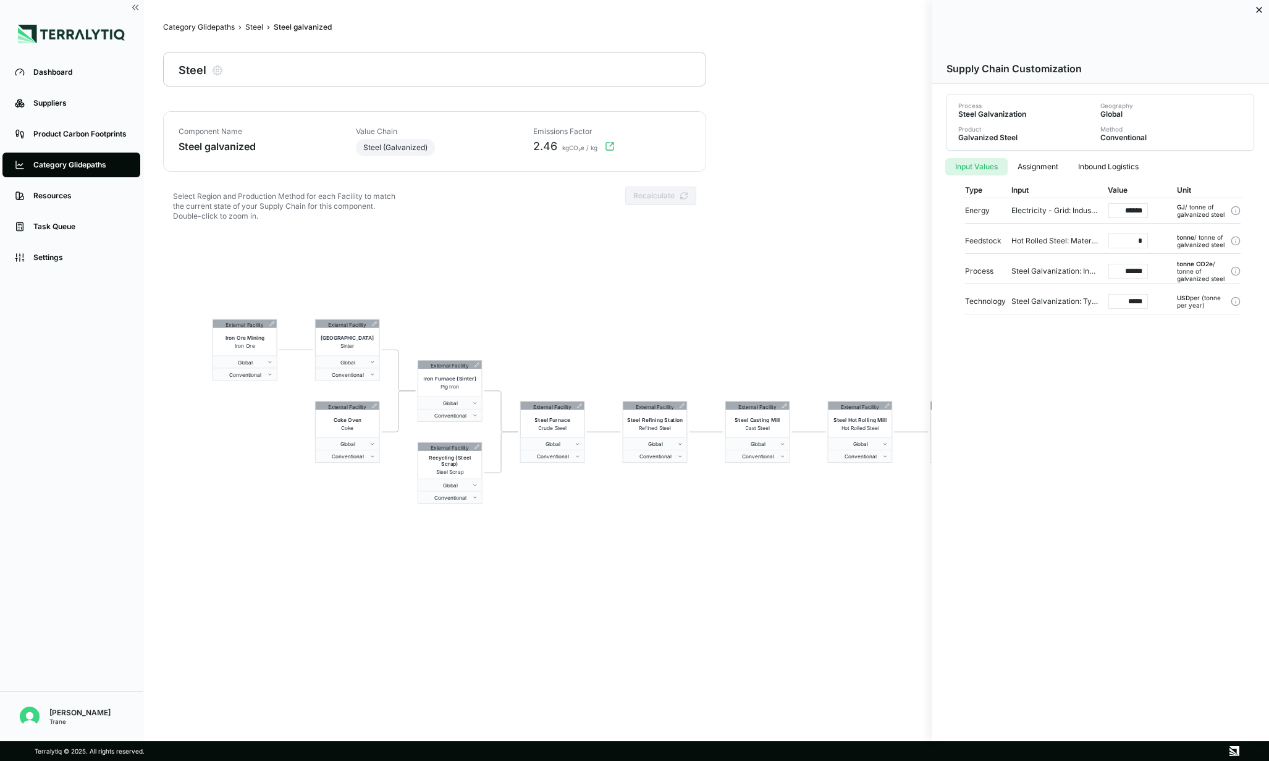
click at [843, 544] on div at bounding box center [634, 380] width 1269 height 761
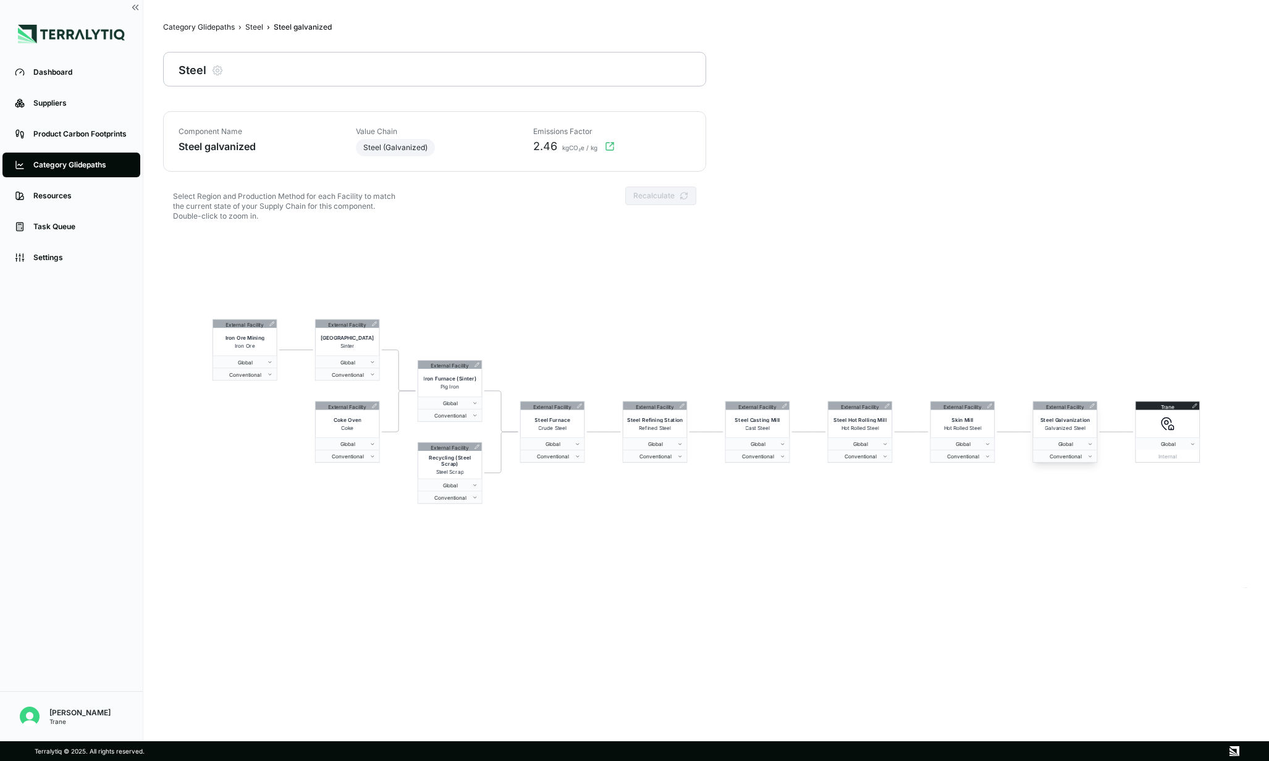
click at [1077, 419] on span "Steel Galvanization" at bounding box center [1065, 420] width 49 height 6
click at [1075, 404] on div "External Facility" at bounding box center [1065, 406] width 38 height 8
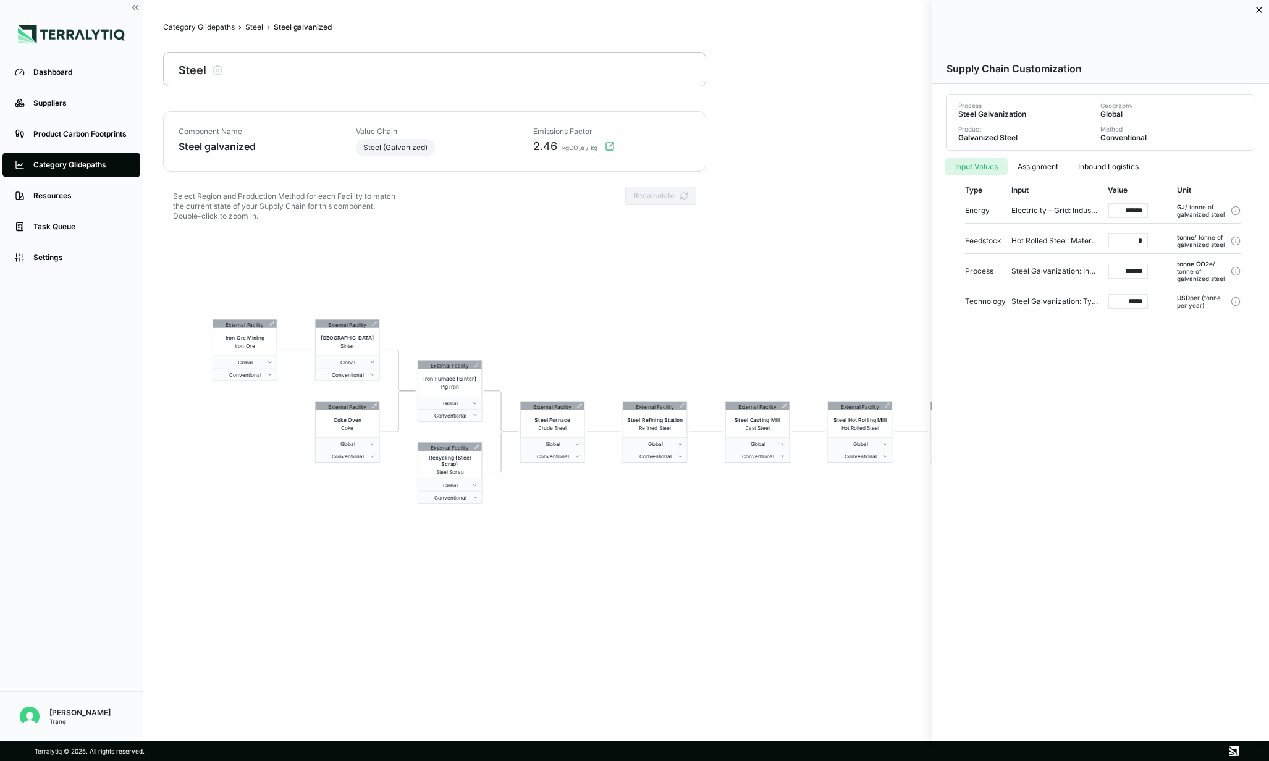
click at [1260, 10] on icon at bounding box center [1259, 9] width 5 height 5
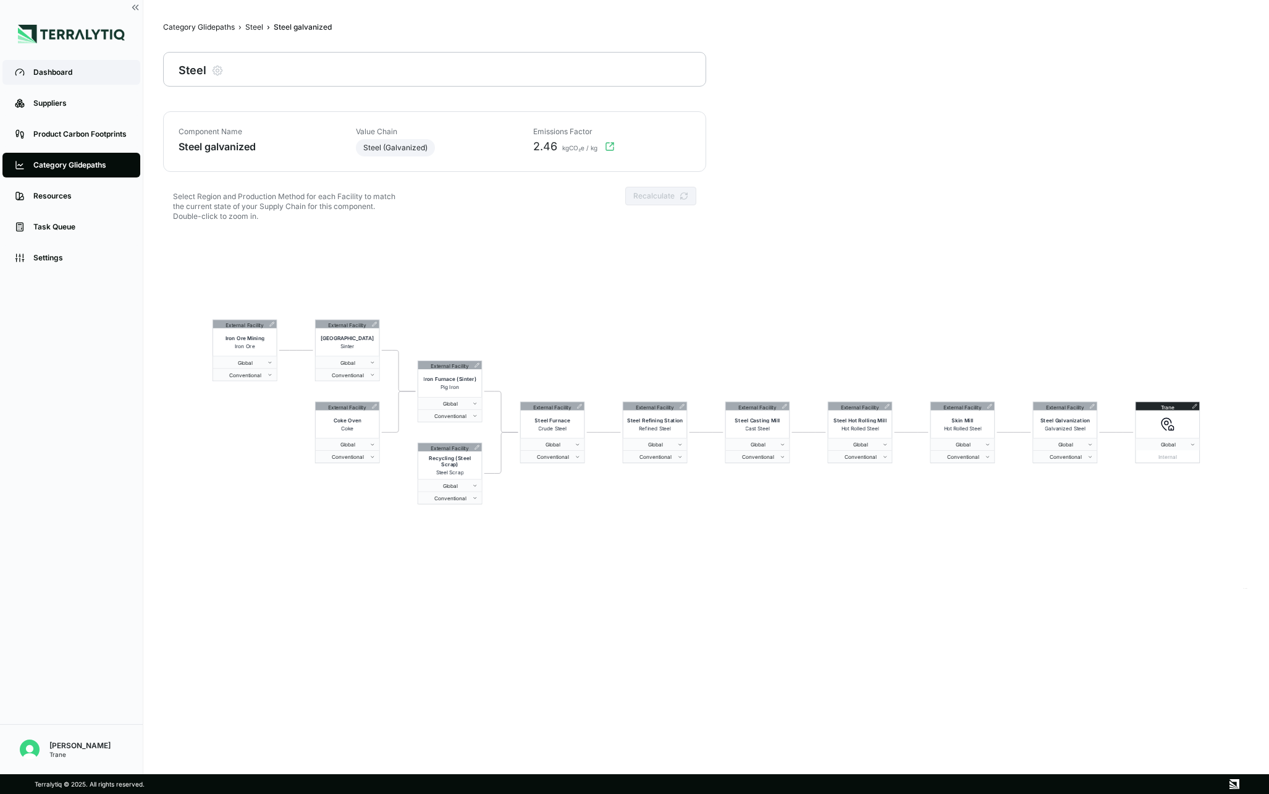
click at [46, 72] on div "Dashboard" at bounding box center [80, 72] width 95 height 10
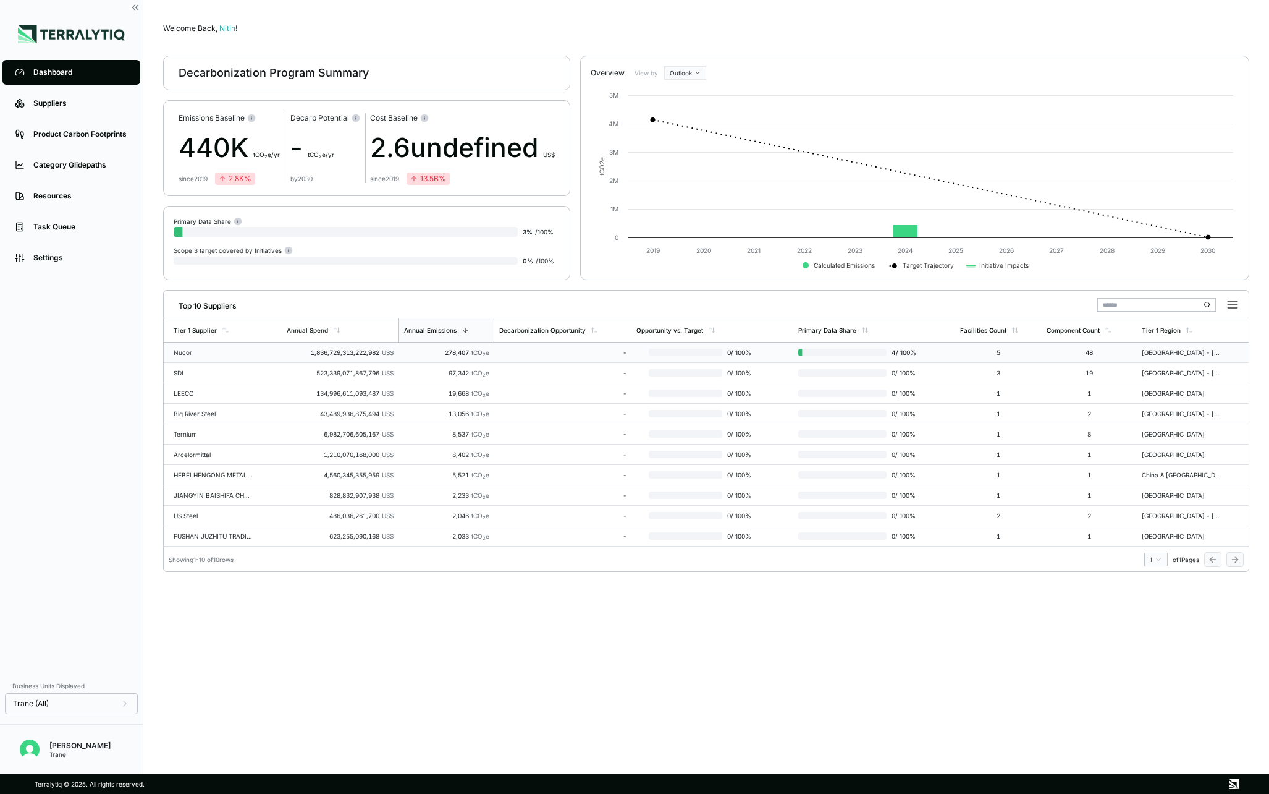
click at [556, 353] on div "-" at bounding box center [562, 352] width 127 height 7
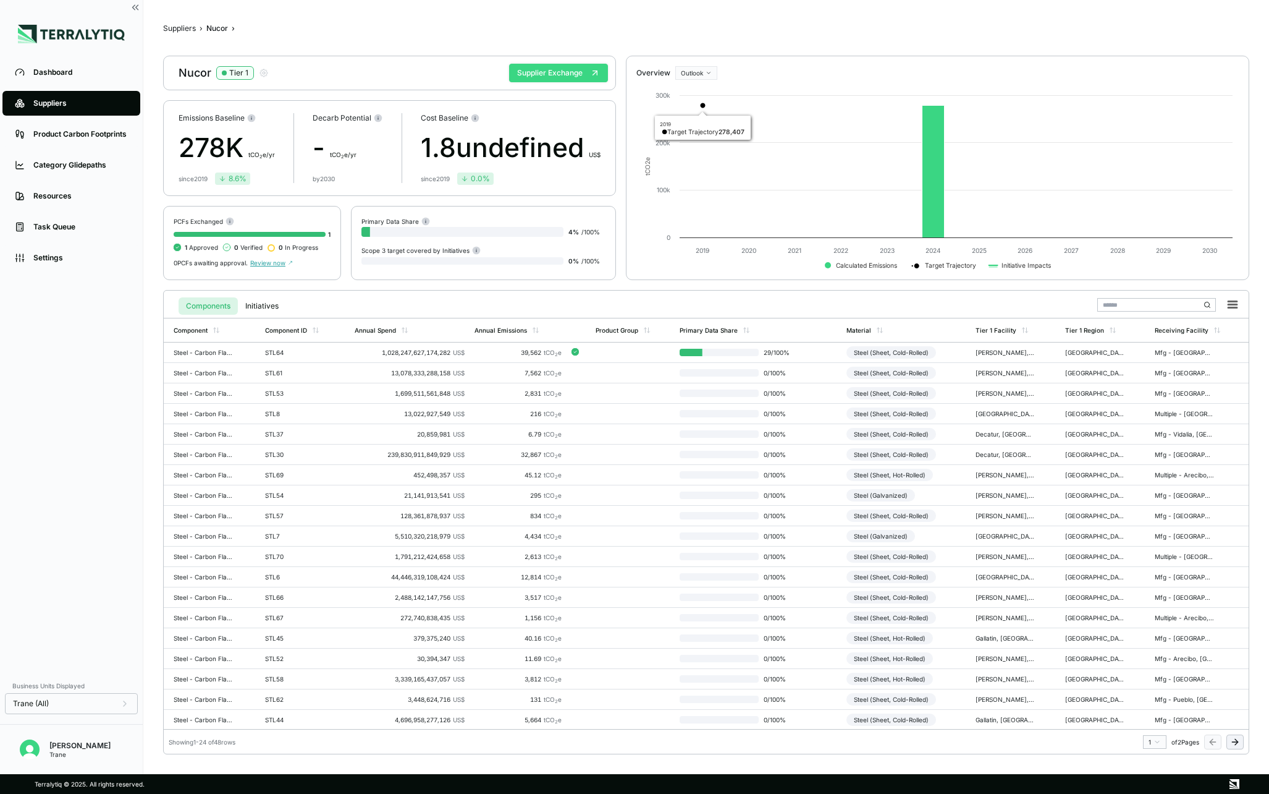
click at [571, 80] on button "Supplier Exchange" at bounding box center [558, 73] width 99 height 19
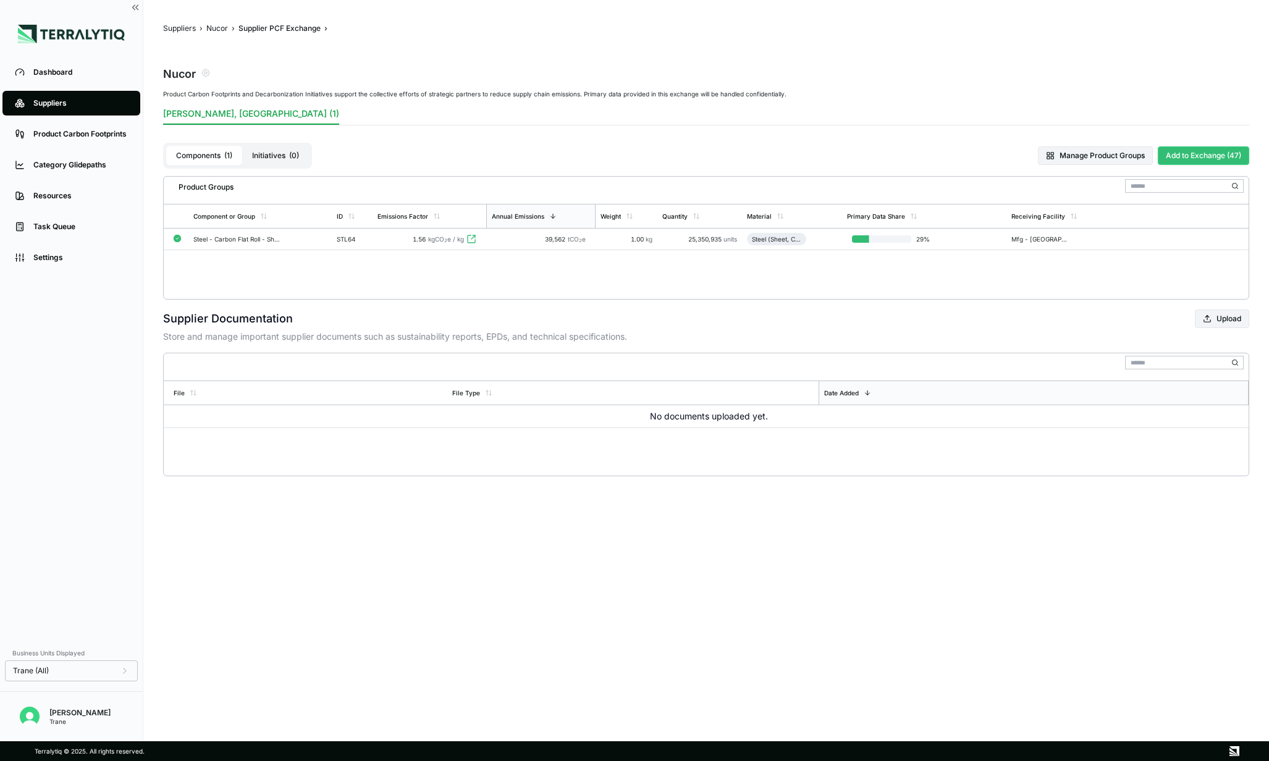
click at [1188, 154] on button "Add to Exchange (47)" at bounding box center [1203, 155] width 91 height 19
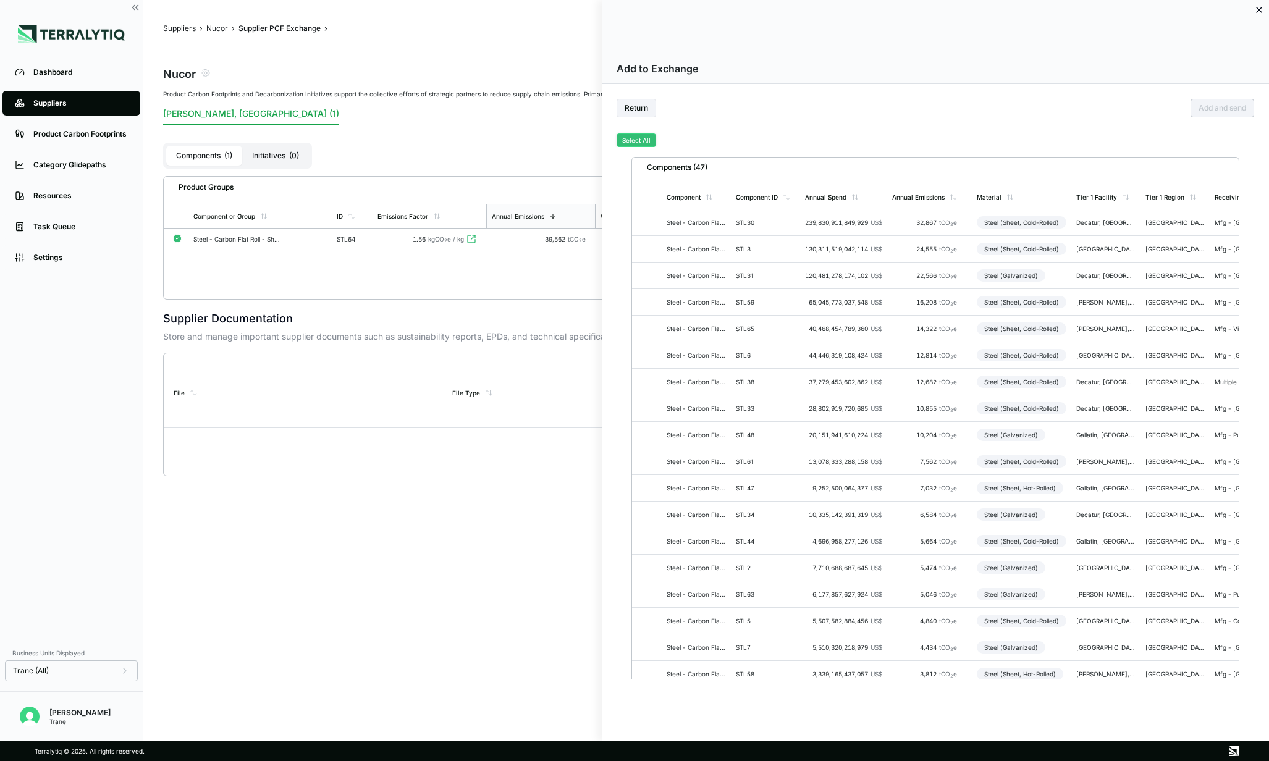
click at [634, 141] on button "Select All" at bounding box center [637, 140] width 40 height 14
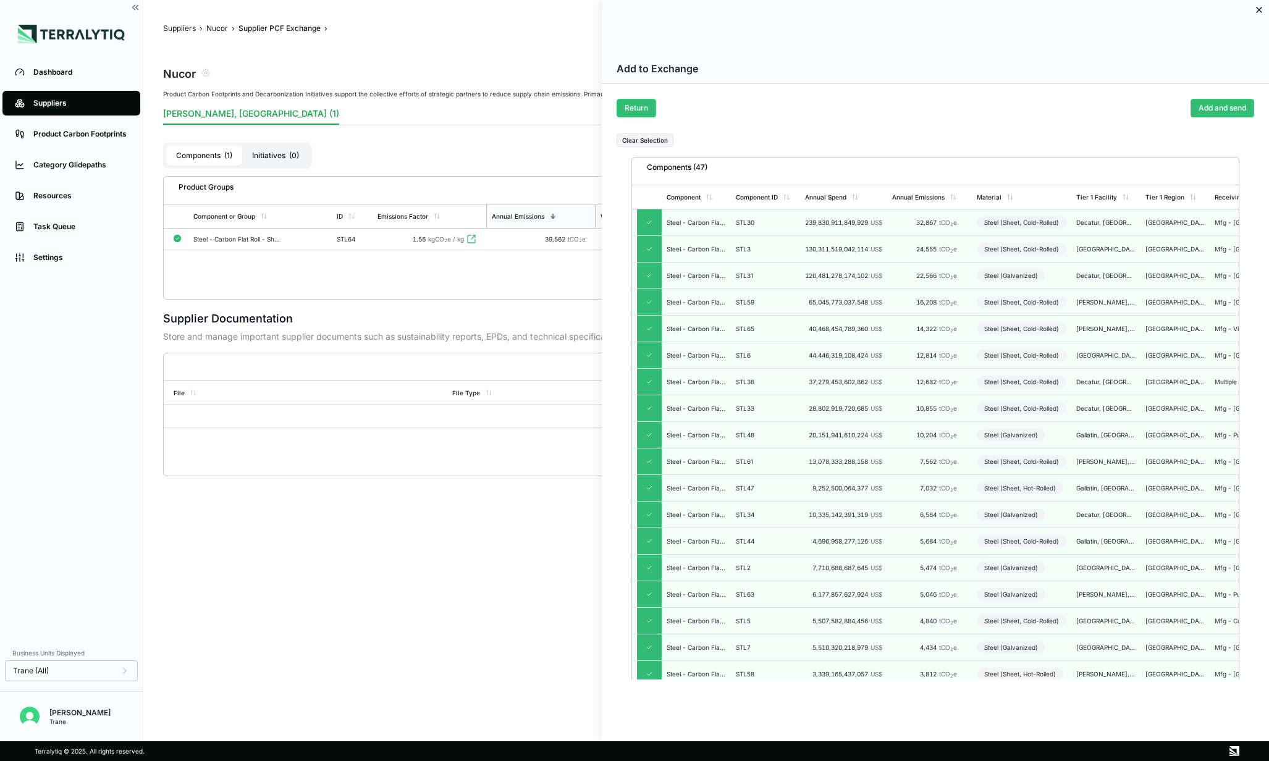
click at [636, 108] on button "Return" at bounding box center [637, 108] width 40 height 19
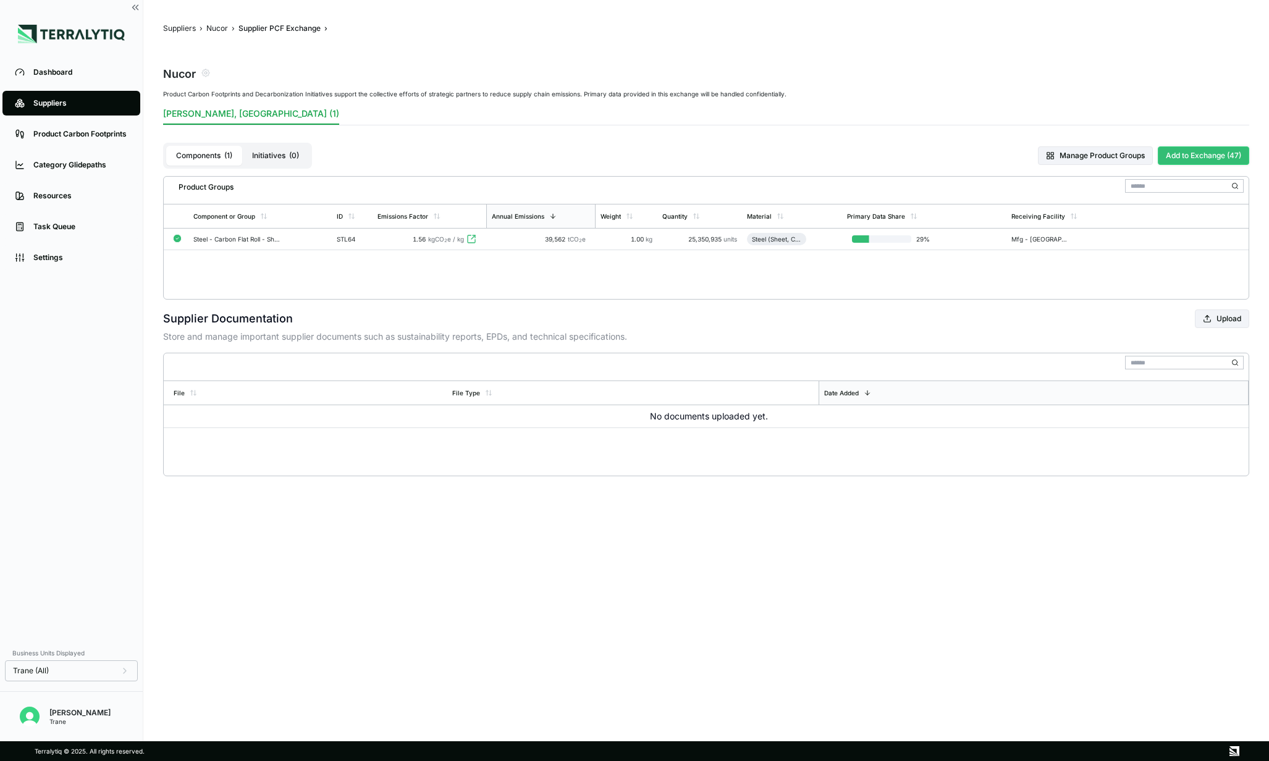
click at [1188, 151] on button "Add to Exchange (47)" at bounding box center [1203, 155] width 91 height 19
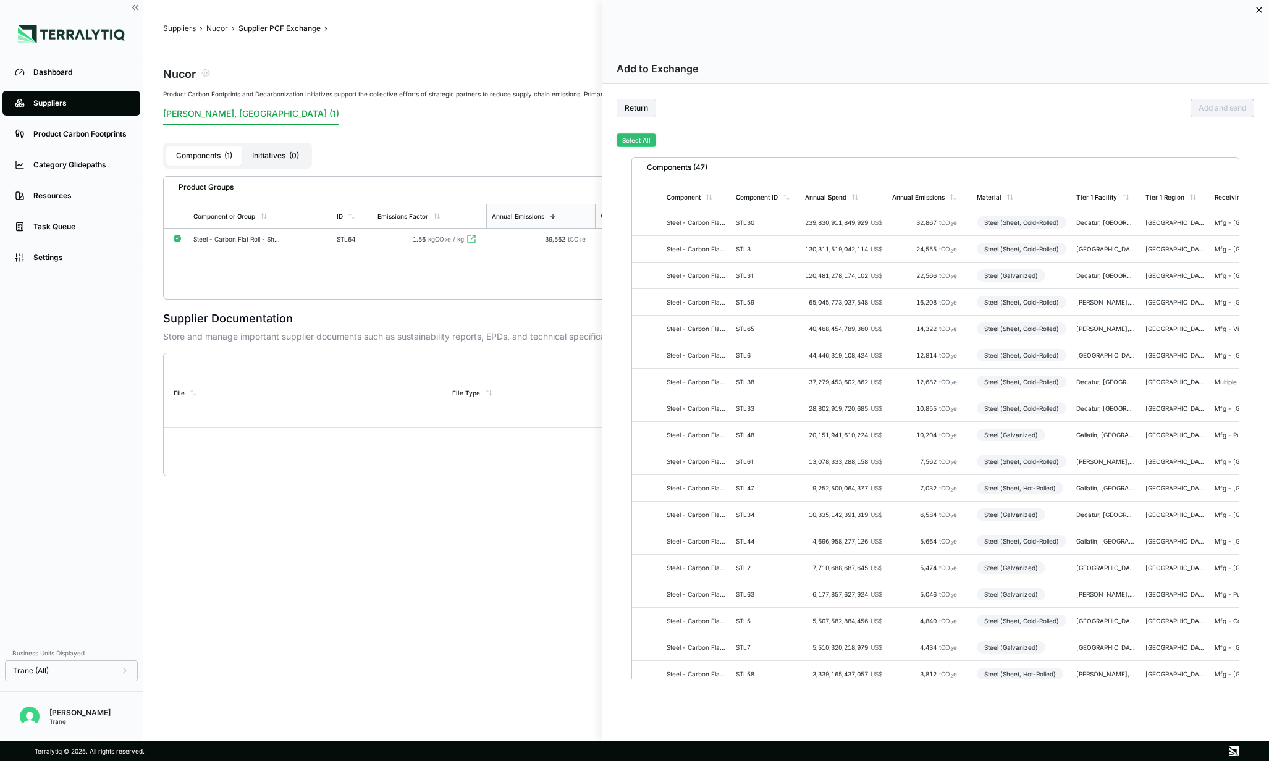
click at [637, 138] on button "Select All" at bounding box center [637, 140] width 40 height 14
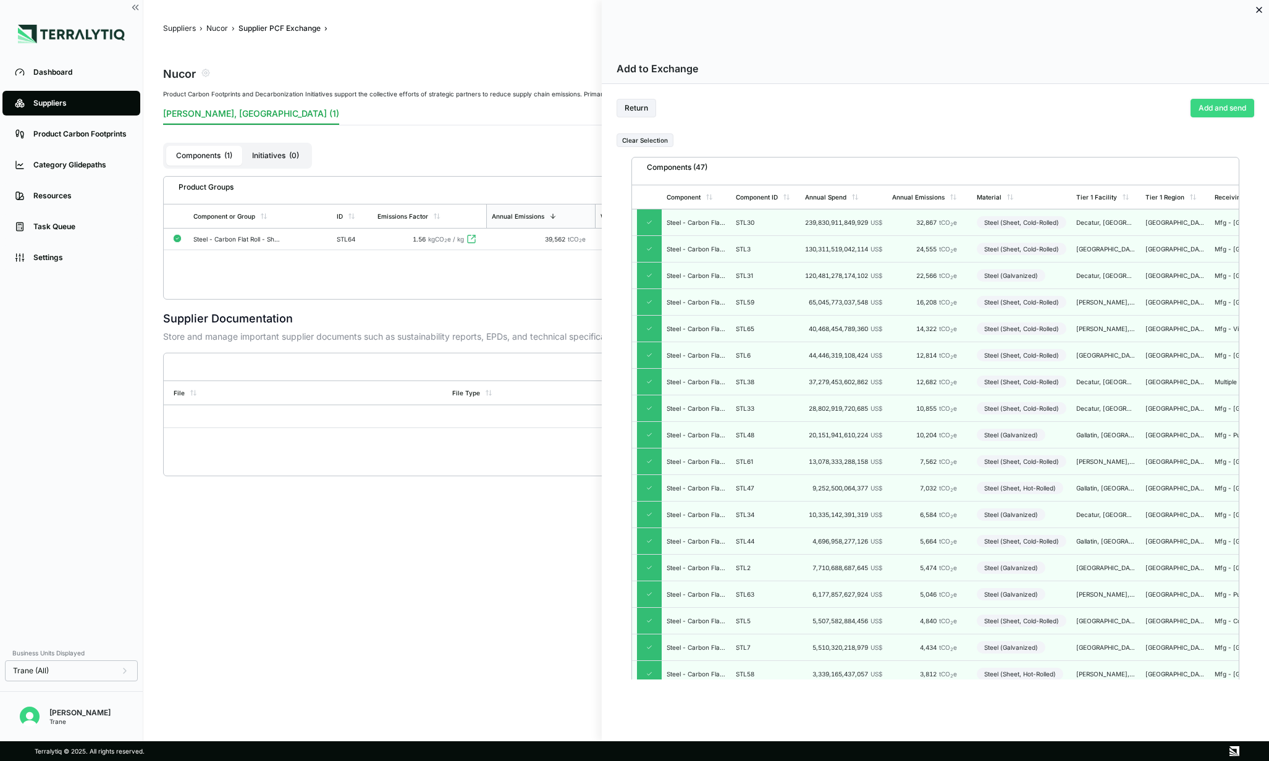
click at [1237, 110] on button "Add and send" at bounding box center [1223, 108] width 64 height 19
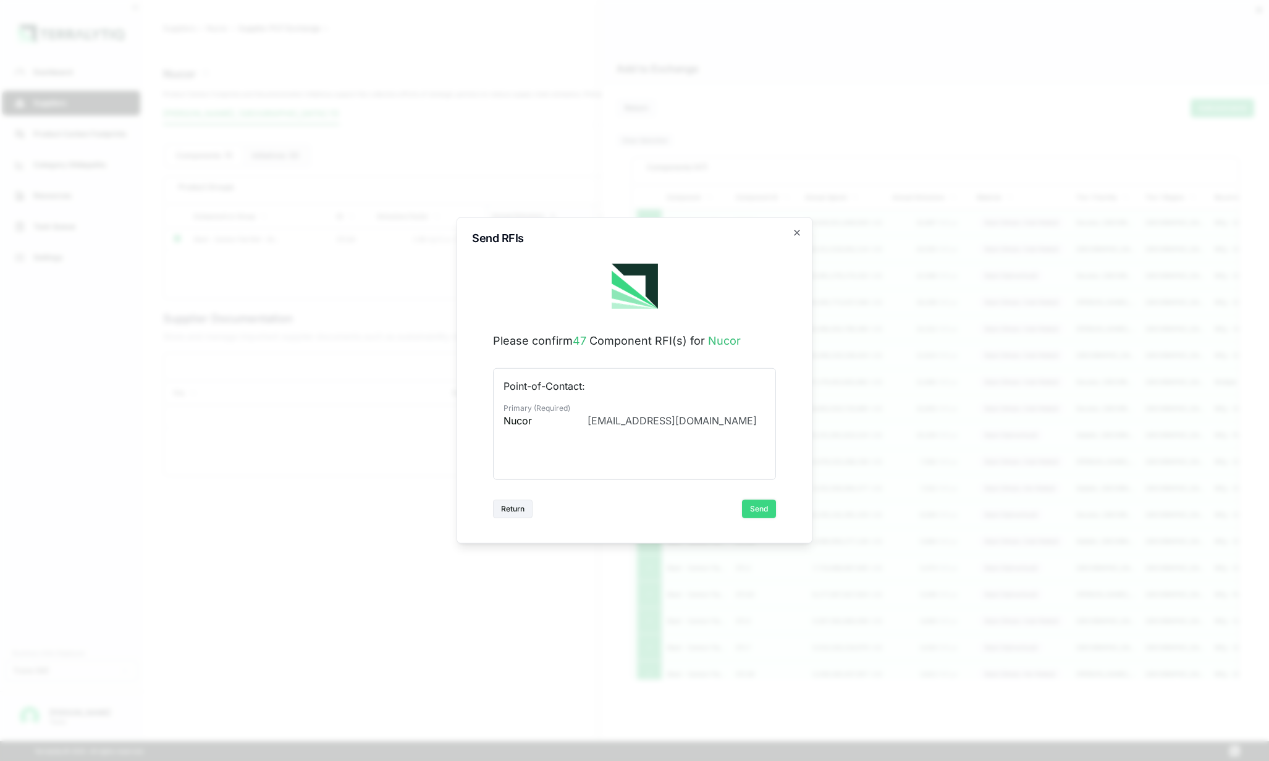
click at [761, 508] on button "Send" at bounding box center [759, 509] width 34 height 19
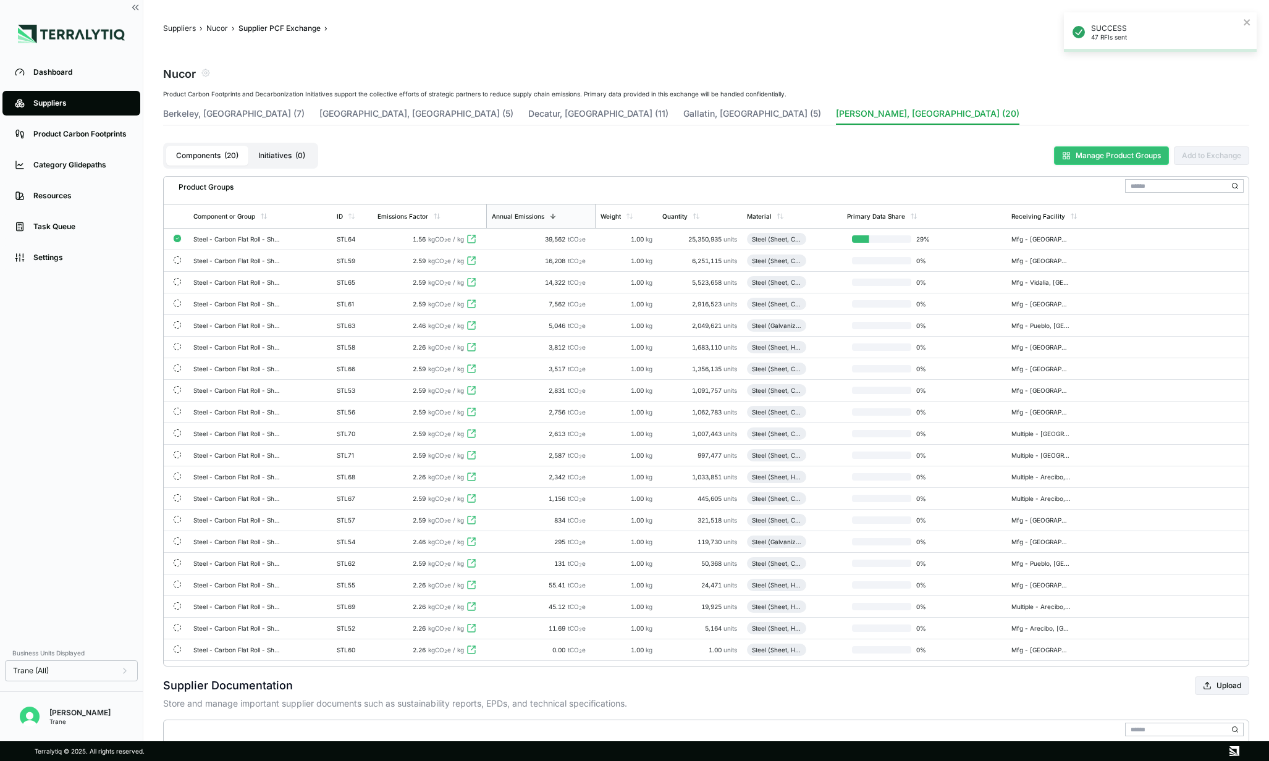
click at [1105, 159] on button "Manage Product Groups" at bounding box center [1111, 155] width 115 height 19
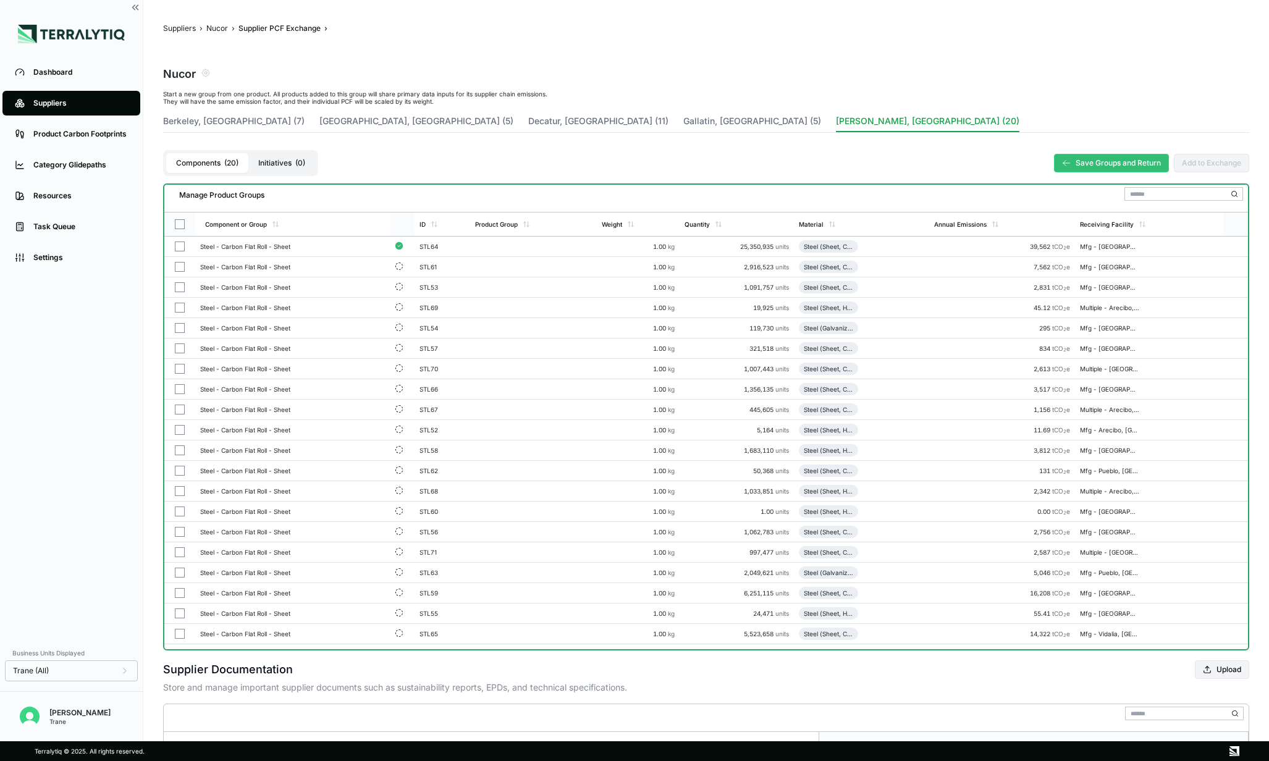
click at [182, 226] on button "button" at bounding box center [180, 224] width 10 height 10
click at [316, 198] on div "Group Multiple" at bounding box center [309, 196] width 59 height 7
click at [345, 195] on icon "button" at bounding box center [345, 197] width 6 height 6
click at [196, 122] on button "Berkeley, SC (7)" at bounding box center [234, 123] width 142 height 17
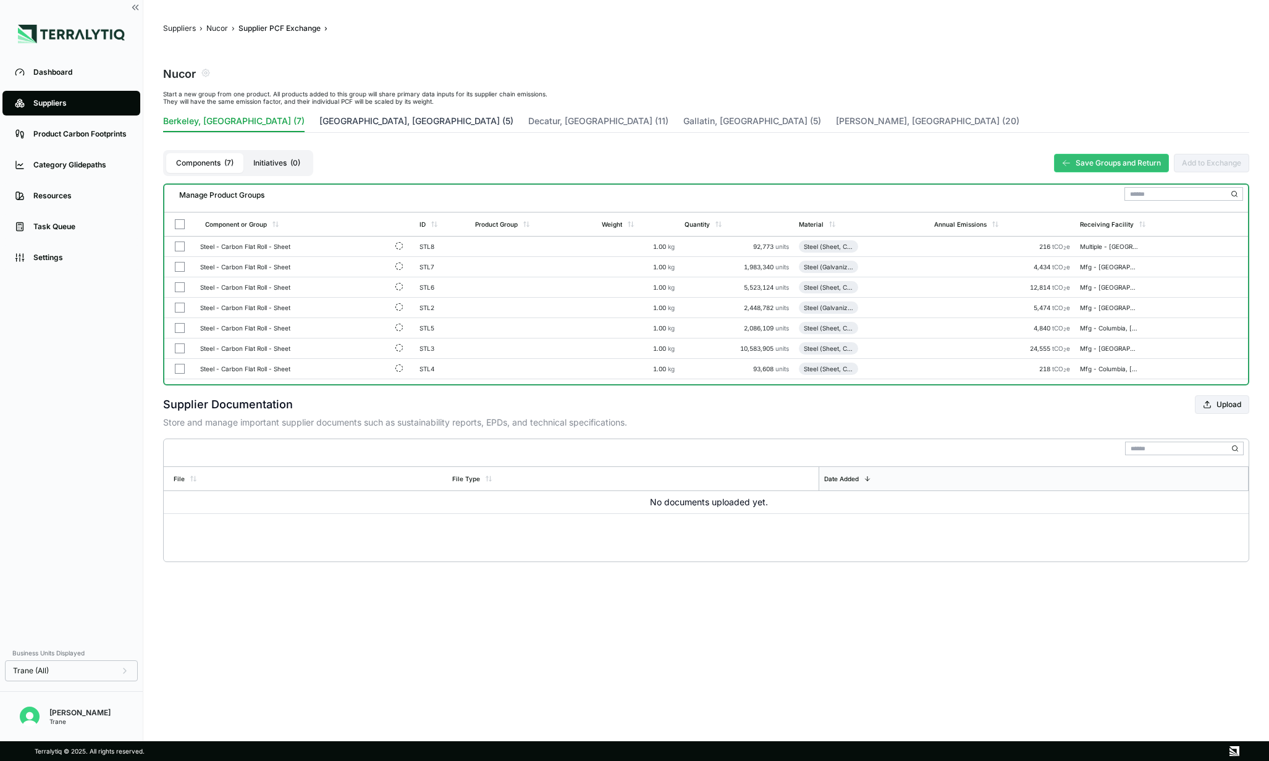
click at [320, 119] on button "Crawfordsville, IN (5)" at bounding box center [417, 123] width 194 height 17
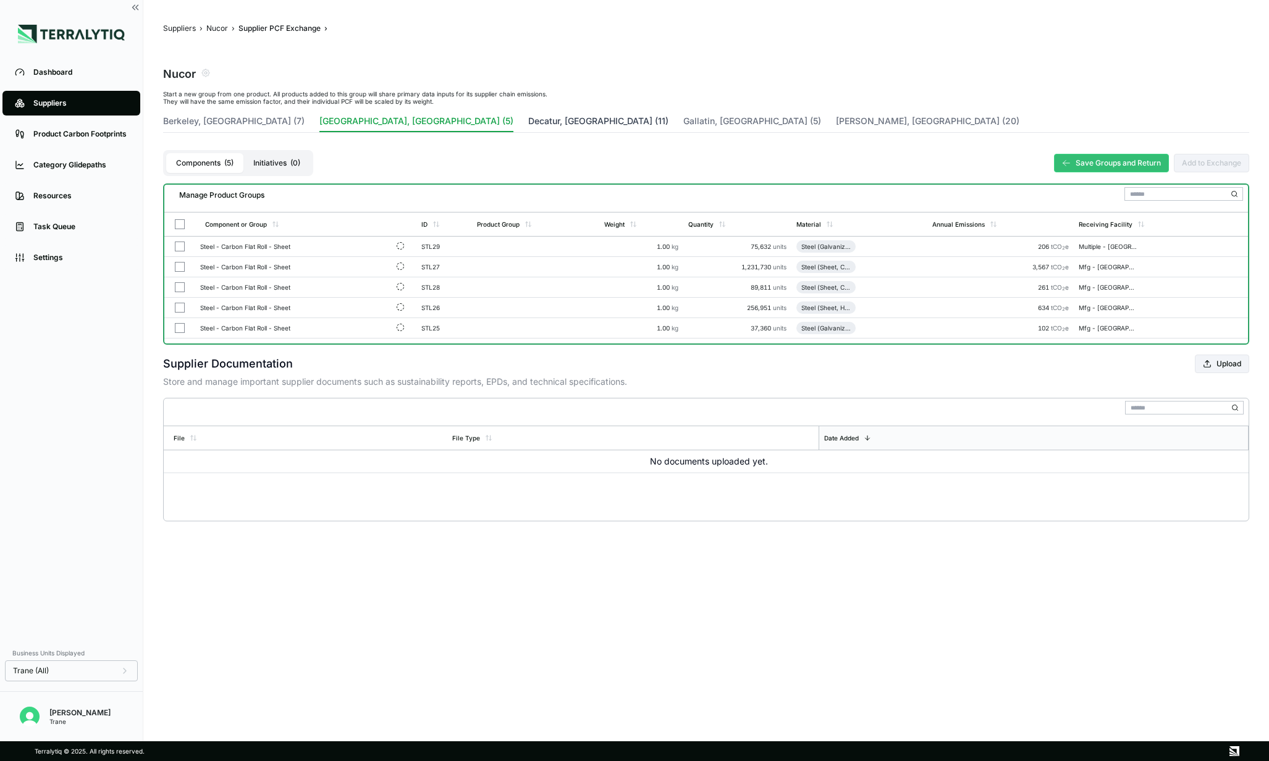
click at [528, 125] on button "Decatur, AL (11)" at bounding box center [598, 123] width 140 height 17
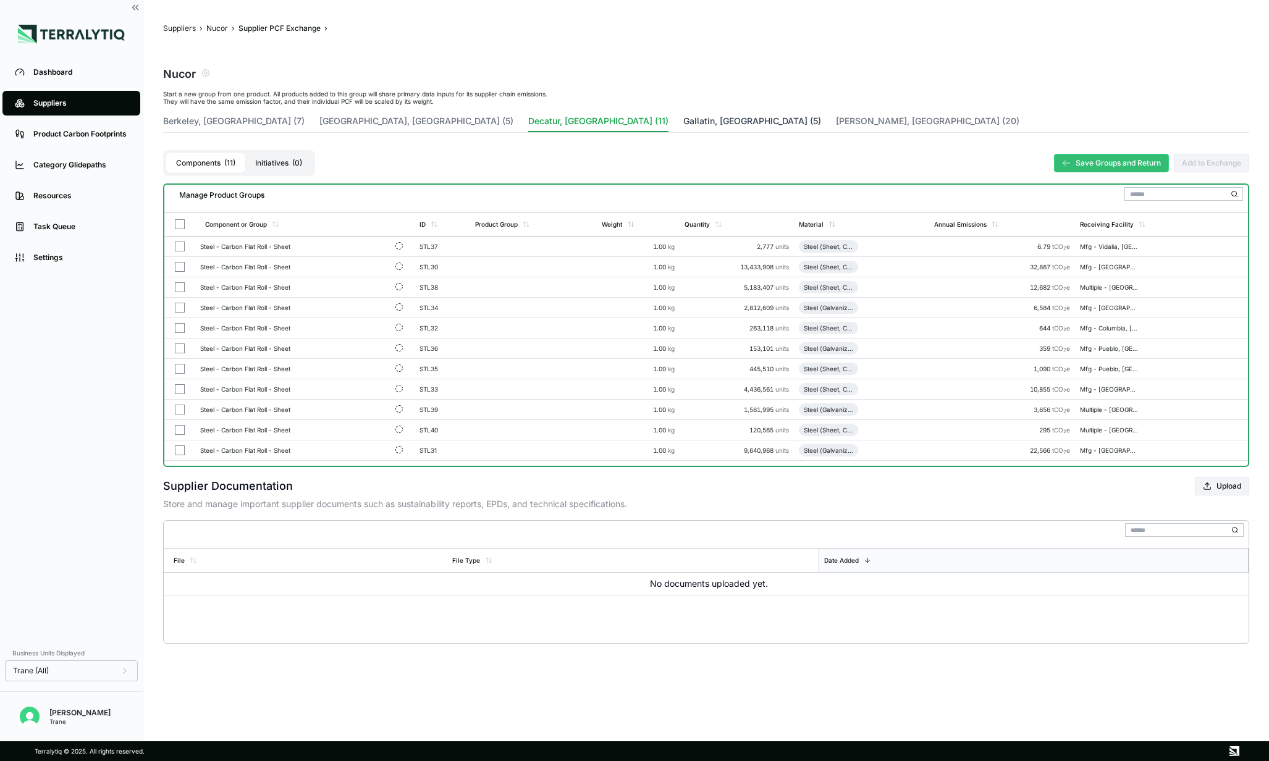
click at [684, 124] on button "Gallatin, KY (5)" at bounding box center [753, 123] width 138 height 17
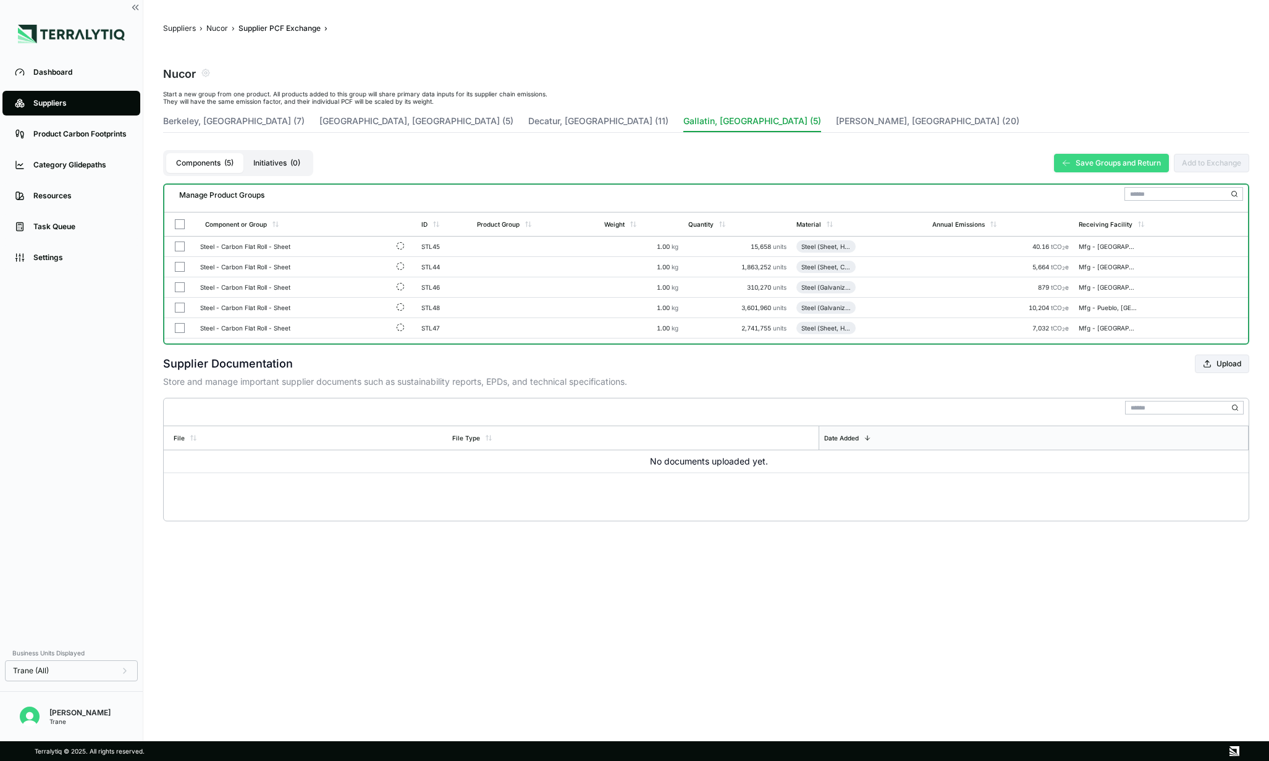
click at [1094, 163] on button "Save Groups and Return" at bounding box center [1111, 163] width 115 height 19
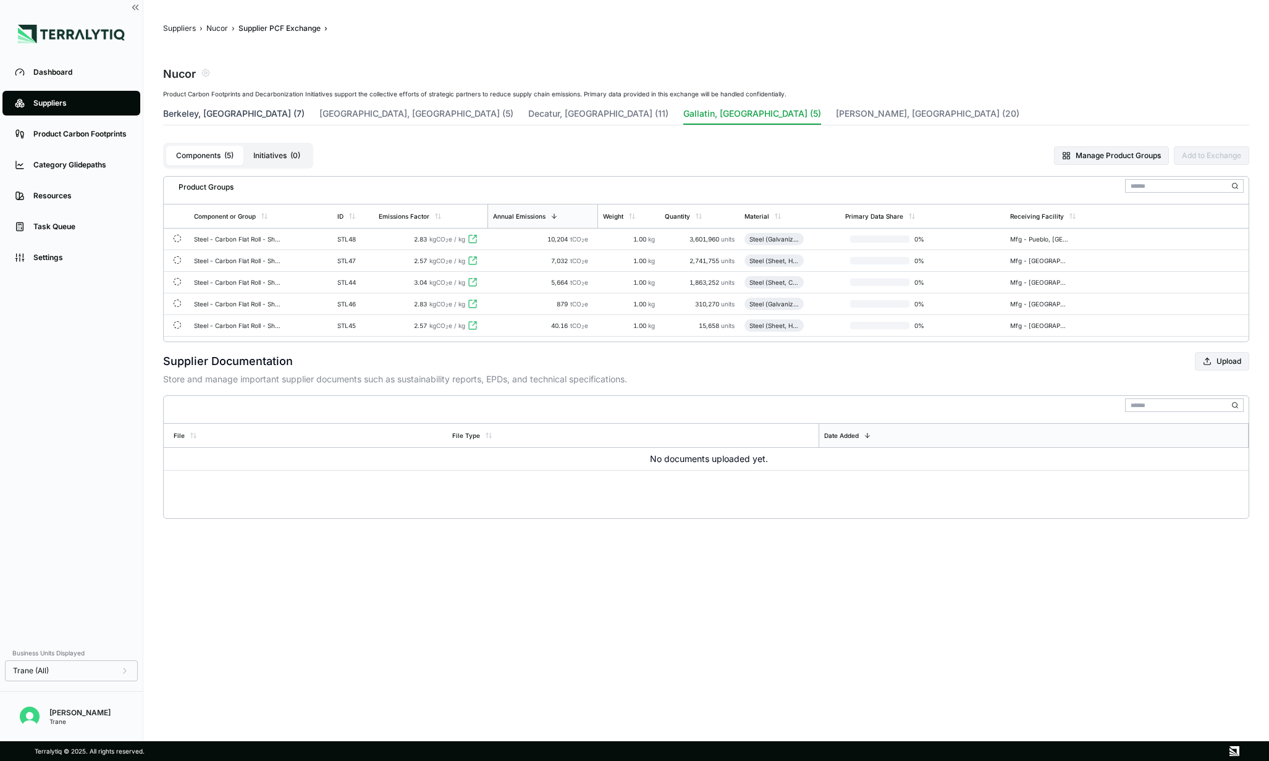
click at [211, 115] on button "Berkeley, SC (7)" at bounding box center [234, 116] width 142 height 17
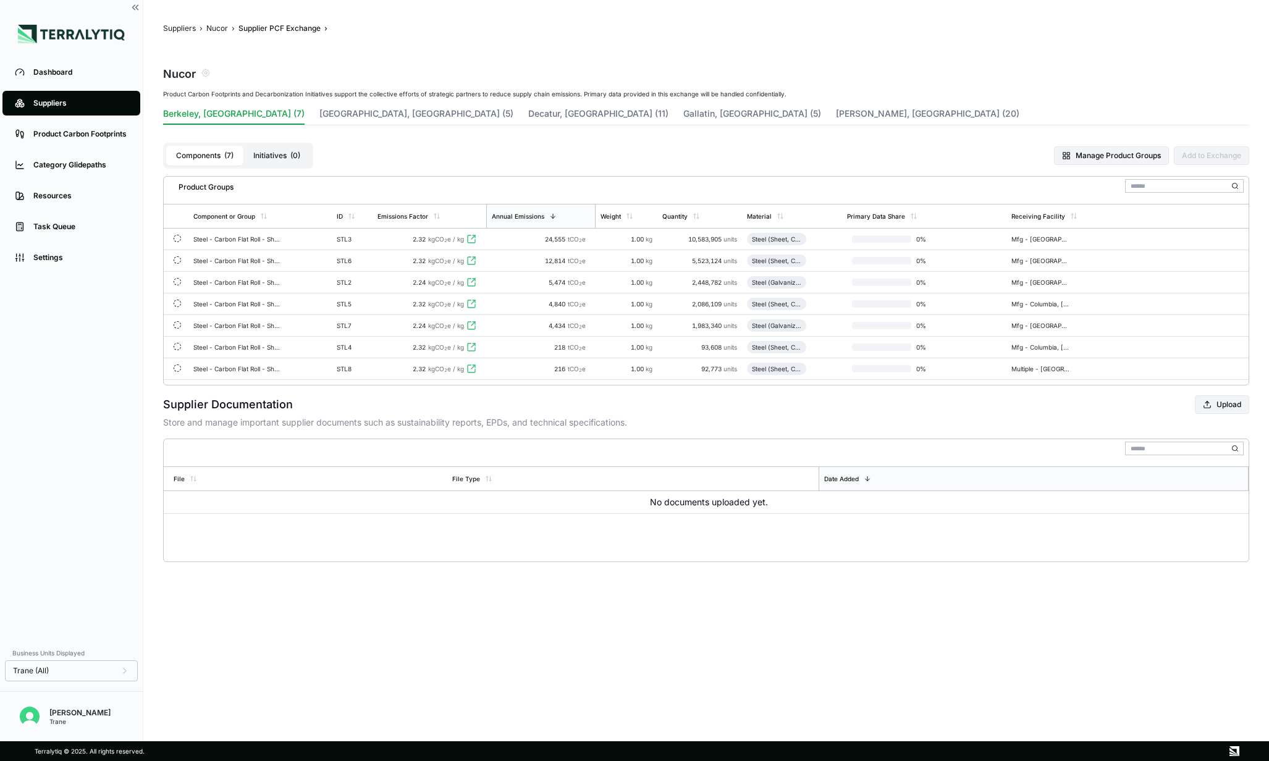
click at [56, 108] on div "Suppliers" at bounding box center [80, 103] width 95 height 10
